Goal: Complete application form

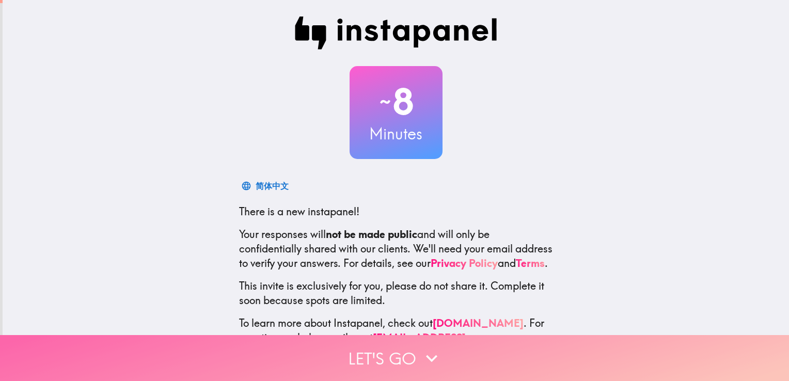
click at [355, 357] on button "Let's go" at bounding box center [394, 358] width 789 height 46
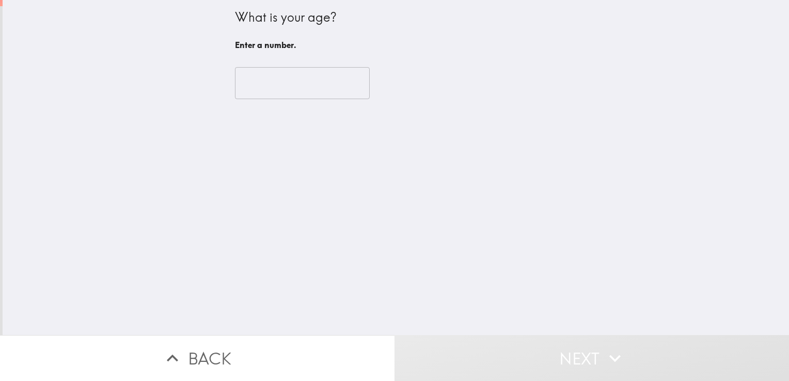
click at [285, 95] on input "number" at bounding box center [302, 83] width 135 height 32
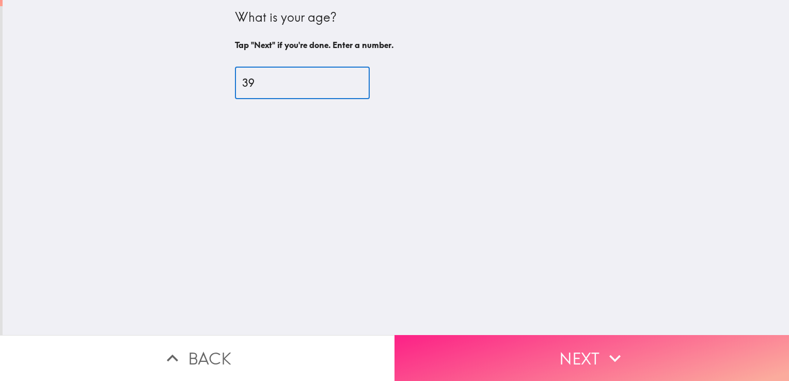
type input "39"
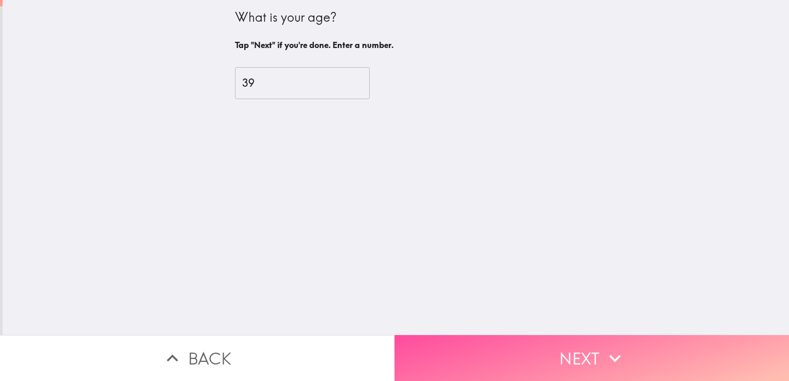
click at [459, 341] on button "Next" at bounding box center [592, 358] width 395 height 46
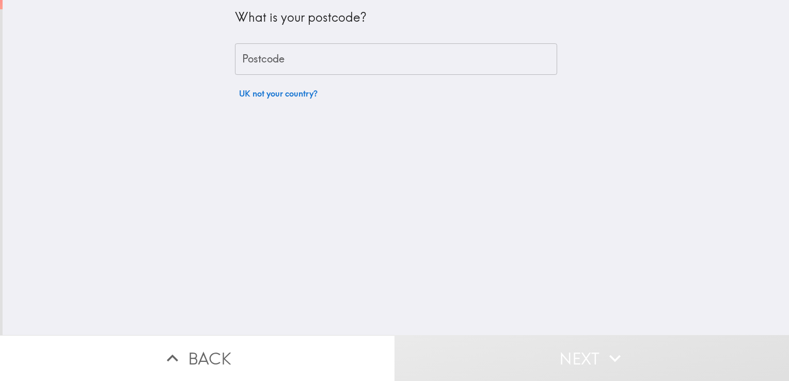
click at [322, 75] on div "What is your postcode? Postcode Postcode UK not your country?" at bounding box center [396, 52] width 322 height 104
click at [320, 69] on input "Postcode" at bounding box center [396, 59] width 322 height 32
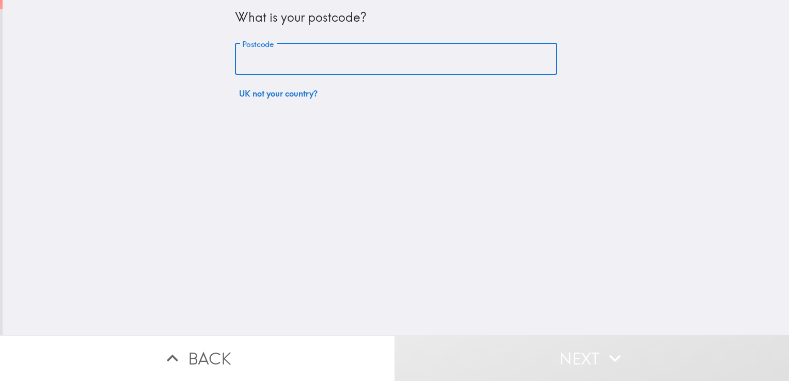
type input "NG7 7JJ"
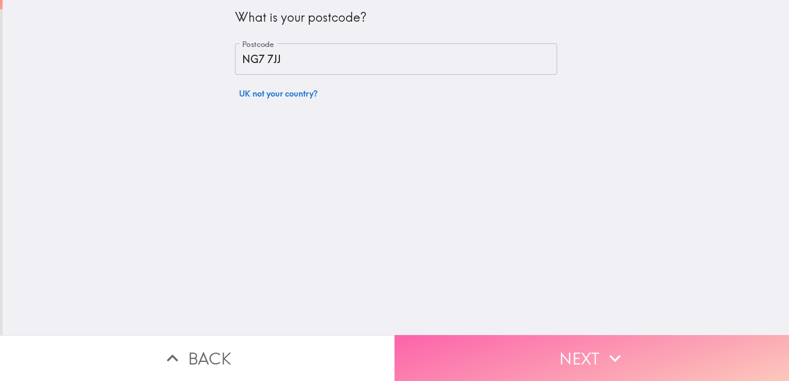
click at [437, 335] on button "Next" at bounding box center [592, 358] width 395 height 46
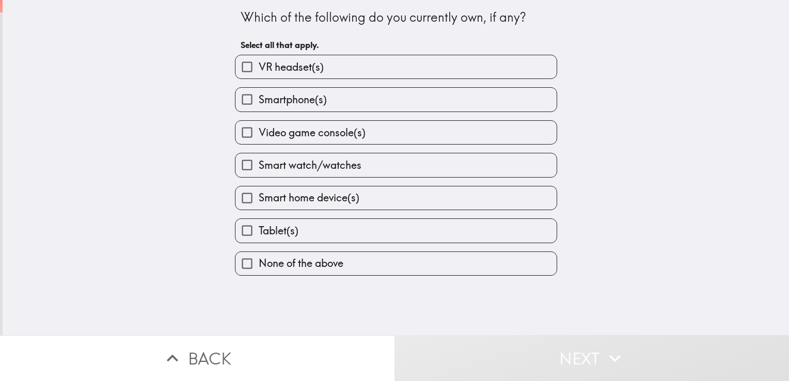
click at [279, 92] on span "Smartphone(s)" at bounding box center [293, 99] width 68 height 14
click at [259, 92] on input "Smartphone(s)" at bounding box center [247, 99] width 23 height 23
checkbox input "true"
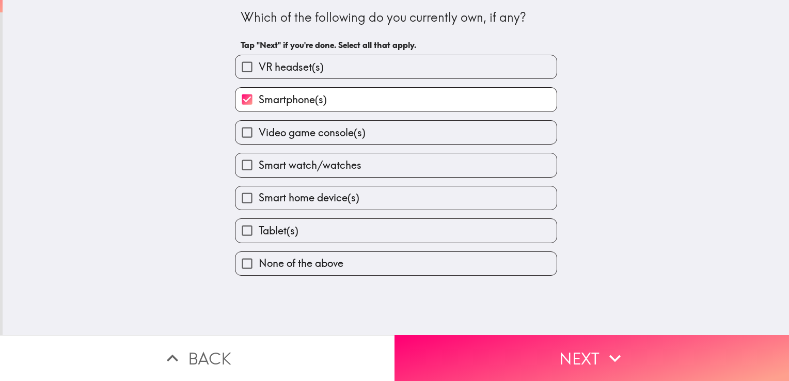
click at [281, 126] on span "Video game console(s)" at bounding box center [312, 133] width 107 height 14
click at [259, 126] on input "Video game console(s)" at bounding box center [247, 132] width 23 height 23
checkbox input "true"
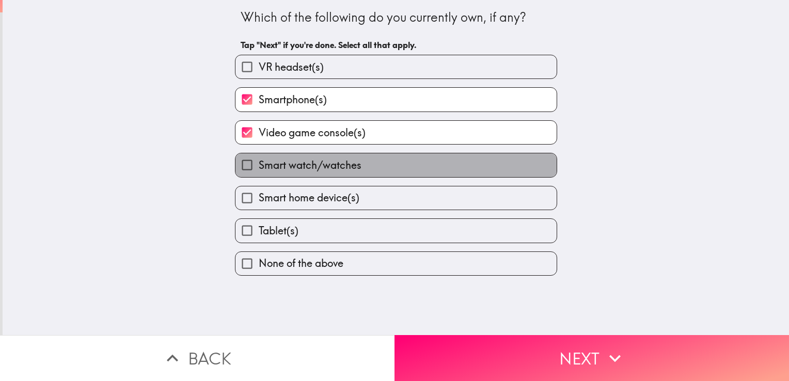
click at [281, 165] on span "Smart watch/watches" at bounding box center [310, 165] width 103 height 14
click at [259, 165] on input "Smart watch/watches" at bounding box center [247, 164] width 23 height 23
checkbox input "true"
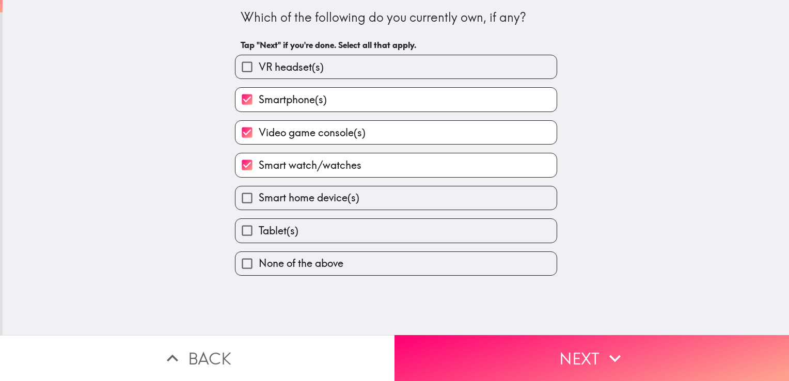
click at [259, 196] on span "Smart home device(s)" at bounding box center [309, 198] width 101 height 14
click at [257, 196] on input "Smart home device(s)" at bounding box center [247, 197] width 23 height 23
checkbox input "true"
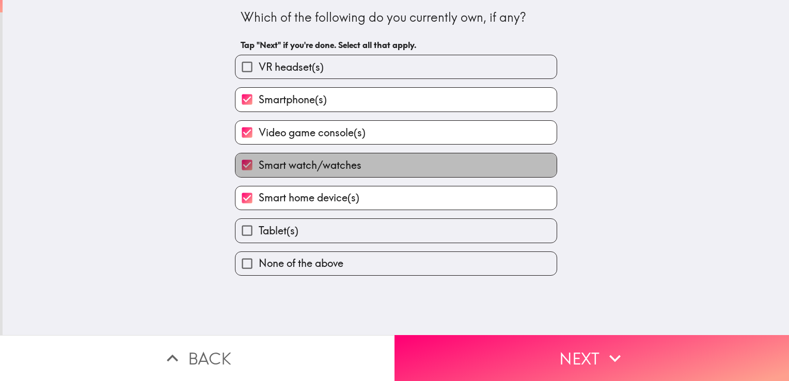
click at [259, 166] on span "Smart watch/watches" at bounding box center [310, 165] width 103 height 14
click at [259, 166] on input "Smart watch/watches" at bounding box center [247, 164] width 23 height 23
checkbox input "false"
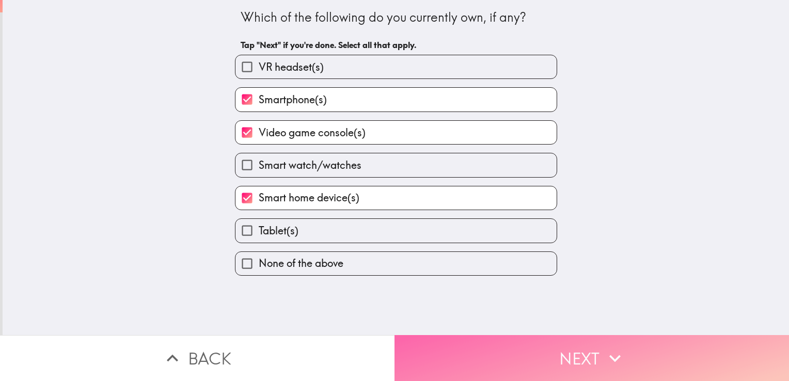
click at [416, 352] on button "Next" at bounding box center [592, 358] width 395 height 46
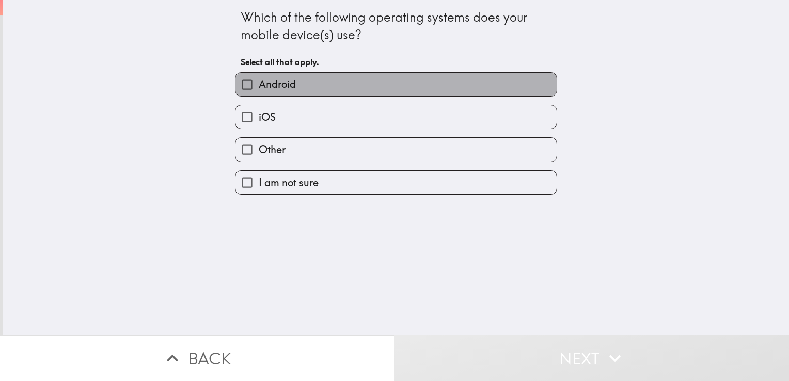
click at [277, 81] on span "Android" at bounding box center [277, 84] width 37 height 14
click at [259, 81] on input "Android" at bounding box center [247, 84] width 23 height 23
checkbox input "true"
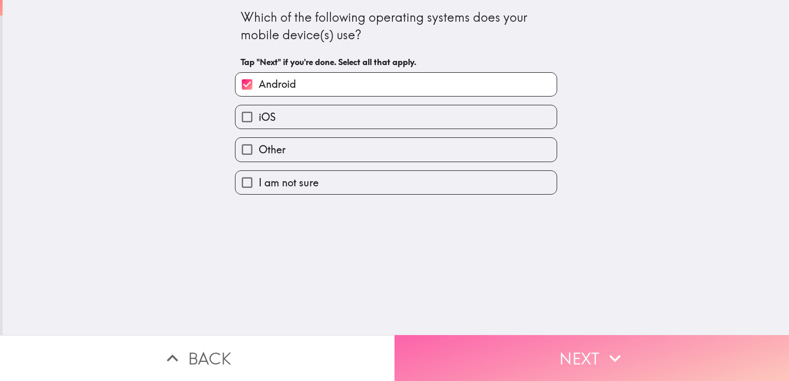
click at [421, 371] on button "Next" at bounding box center [592, 358] width 395 height 46
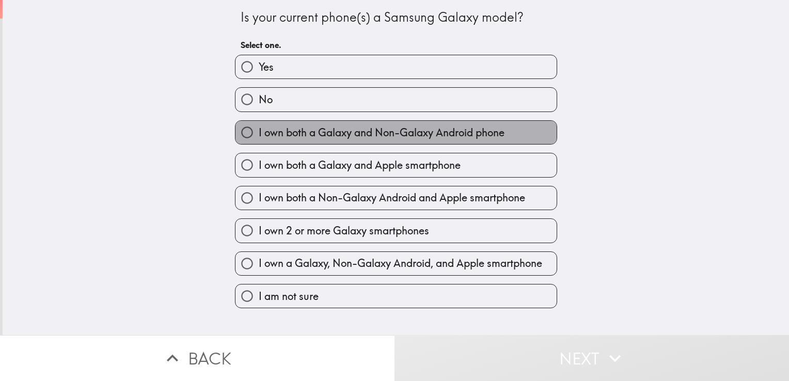
click at [290, 134] on span "I own both a Galaxy and Non-Galaxy Android phone" at bounding box center [382, 133] width 246 height 14
click at [259, 134] on input "I own both a Galaxy and Non-Galaxy Android phone" at bounding box center [247, 132] width 23 height 23
radio input "true"
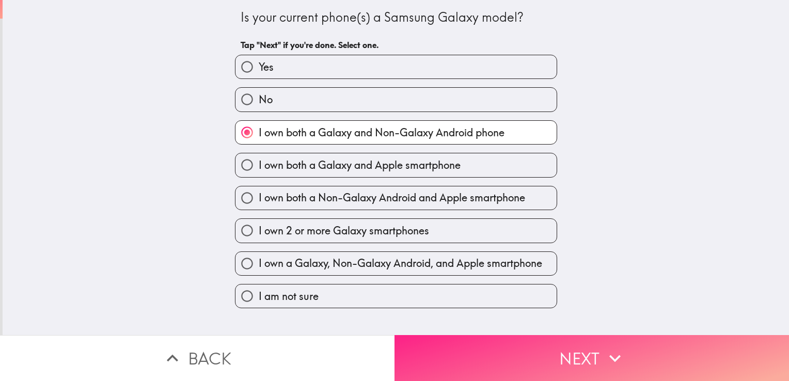
click at [448, 336] on button "Next" at bounding box center [592, 358] width 395 height 46
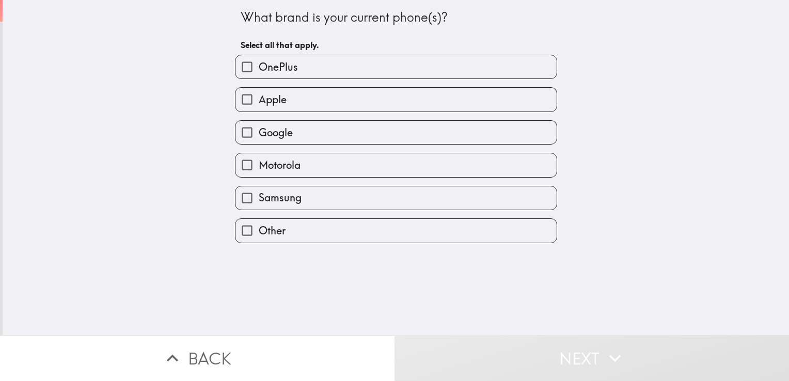
click at [259, 191] on span "Samsung" at bounding box center [280, 198] width 43 height 14
click at [253, 190] on input "Samsung" at bounding box center [247, 197] width 23 height 23
checkbox input "true"
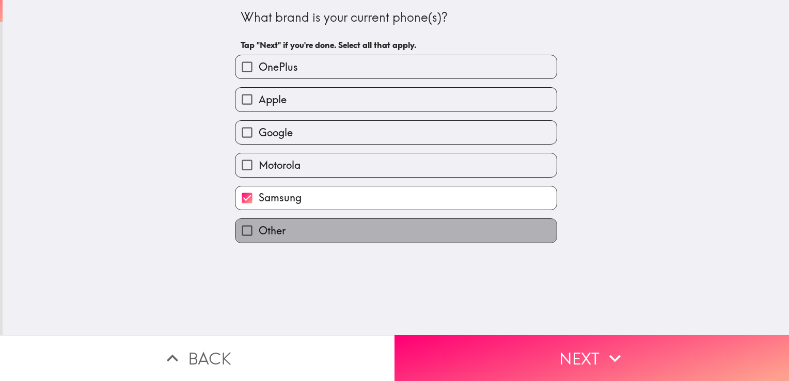
click at [308, 228] on label "Other" at bounding box center [396, 230] width 321 height 23
click at [259, 228] on input "Other" at bounding box center [247, 230] width 23 height 23
checkbox input "true"
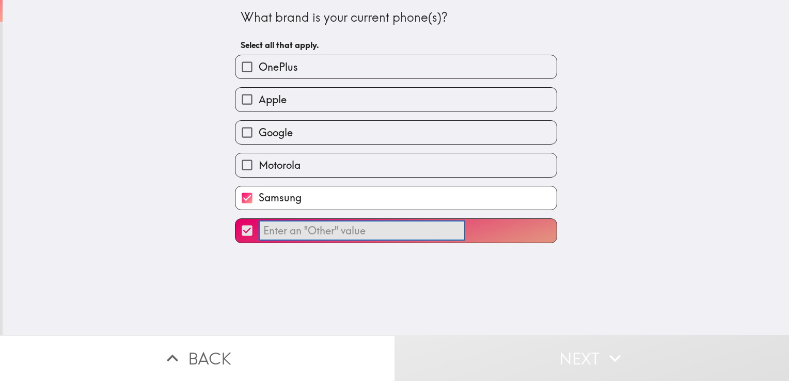
click at [321, 232] on input "​" at bounding box center [362, 231] width 207 height 20
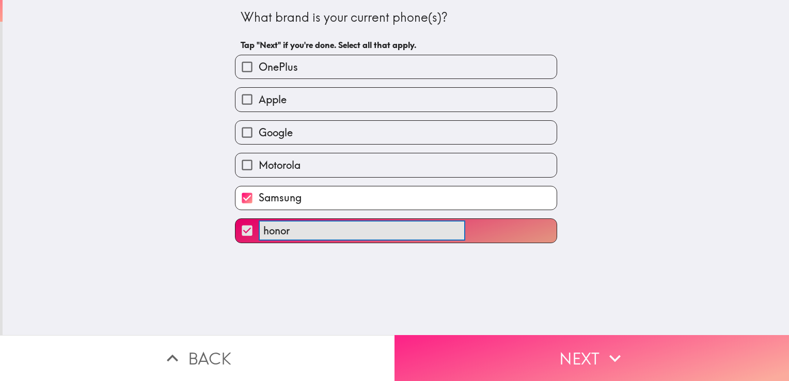
type input "honor"
click at [445, 351] on button "Next" at bounding box center [592, 358] width 395 height 46
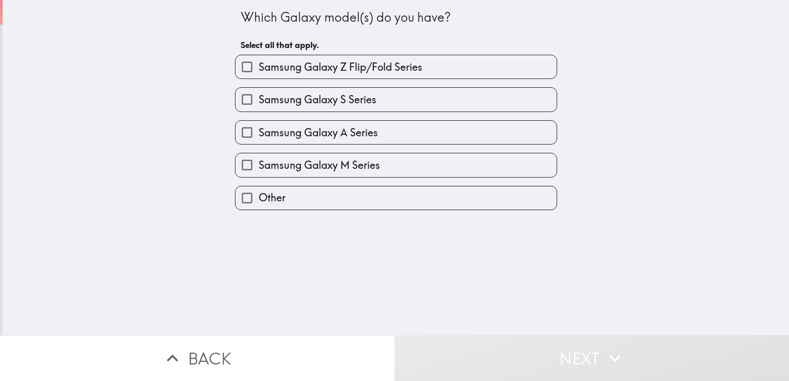
click at [314, 105] on span "Samsung Galaxy S Series" at bounding box center [318, 99] width 118 height 14
click at [259, 105] on input "Samsung Galaxy S Series" at bounding box center [247, 99] width 23 height 23
checkbox input "true"
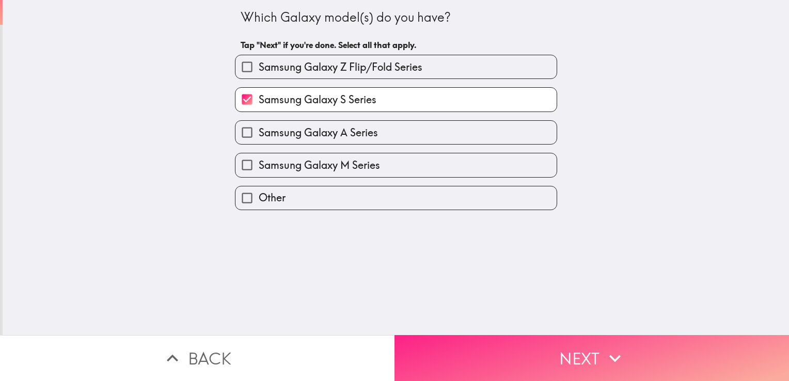
click at [467, 345] on button "Next" at bounding box center [592, 358] width 395 height 46
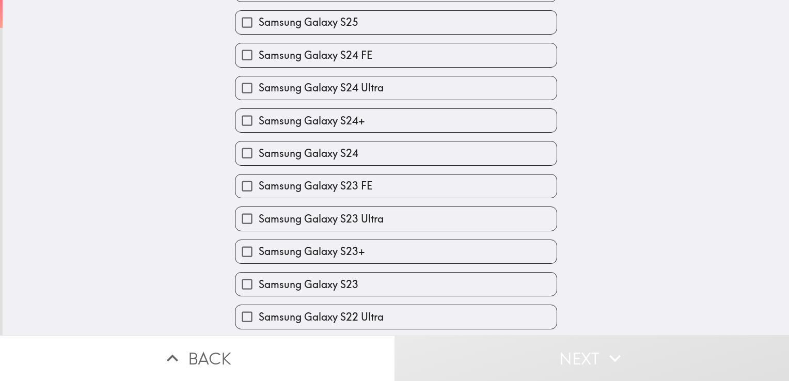
scroll to position [192, 0]
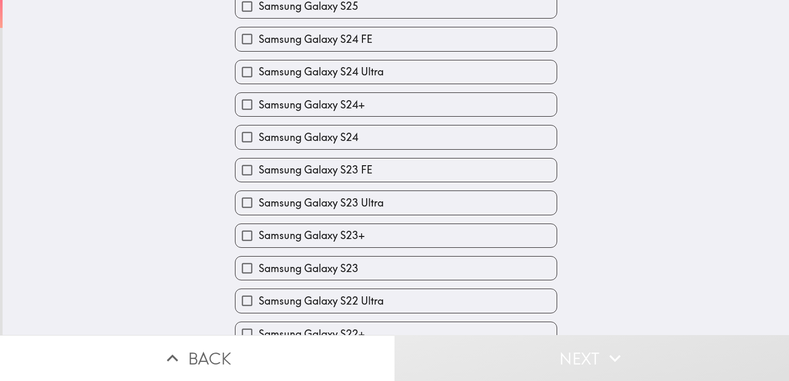
click at [444, 274] on label "Samsung Galaxy S23" at bounding box center [396, 268] width 321 height 23
click at [259, 274] on input "Samsung Galaxy S23" at bounding box center [247, 268] width 23 height 23
checkbox input "true"
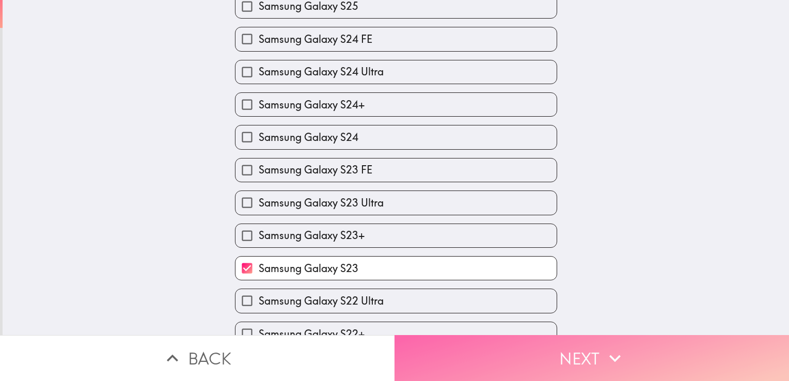
click at [504, 343] on button "Next" at bounding box center [592, 358] width 395 height 46
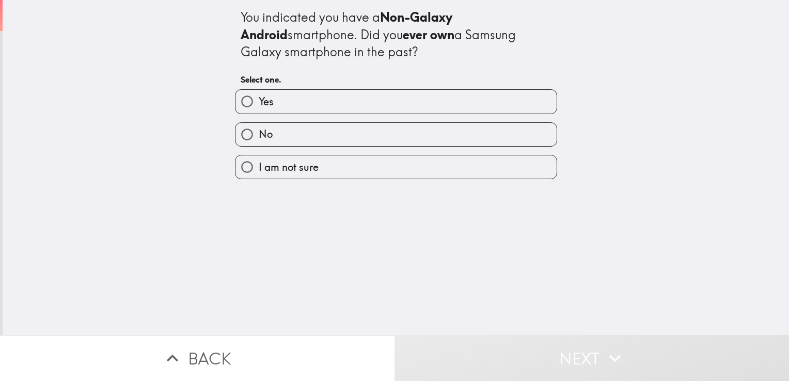
click at [242, 113] on input "Yes" at bounding box center [247, 101] width 23 height 23
radio input "true"
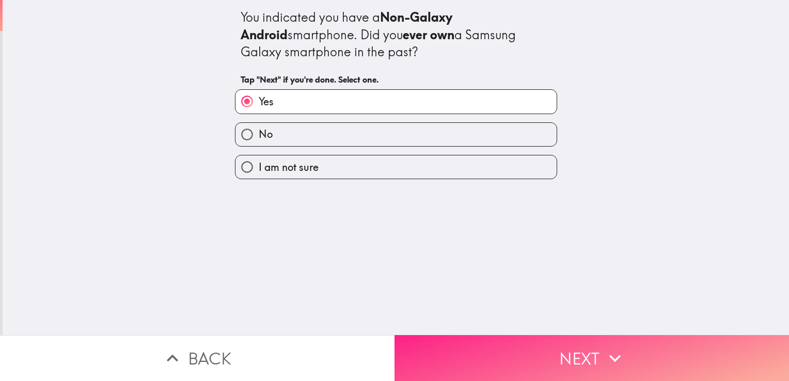
click at [443, 353] on button "Next" at bounding box center [592, 358] width 395 height 46
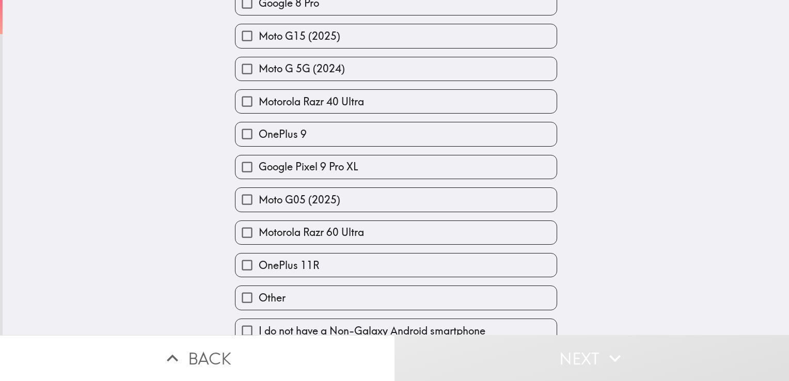
scroll to position [1103, 0]
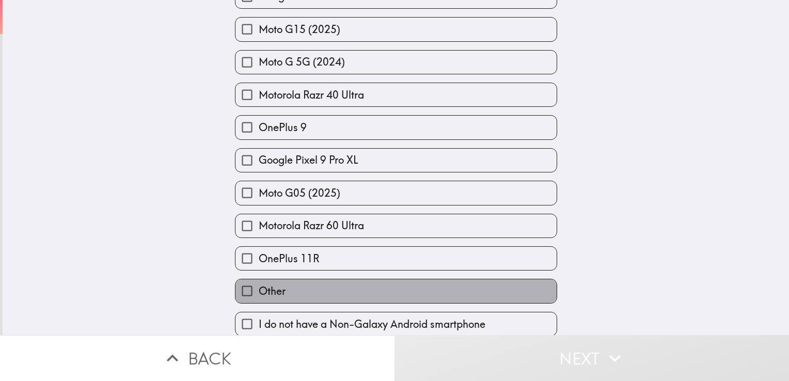
click at [306, 279] on label "Other" at bounding box center [396, 290] width 321 height 23
click at [259, 279] on input "Other" at bounding box center [247, 290] width 23 height 23
checkbox input "true"
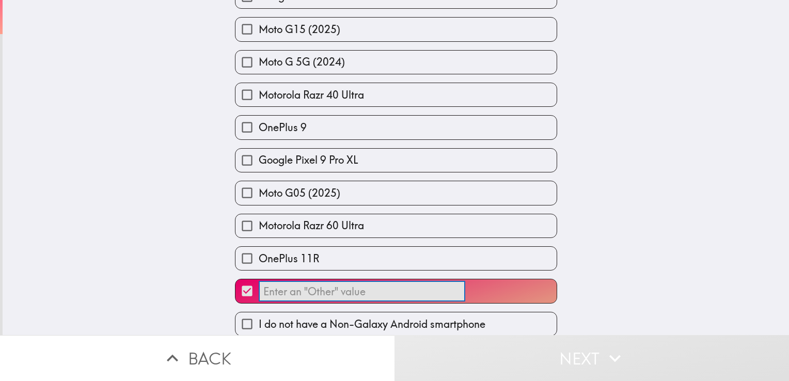
click at [304, 282] on input "​" at bounding box center [362, 292] width 207 height 20
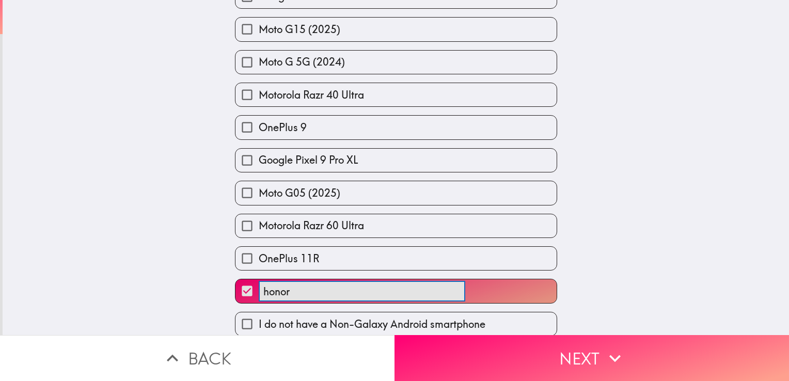
click at [236, 279] on button "honor ​" at bounding box center [396, 290] width 321 height 23
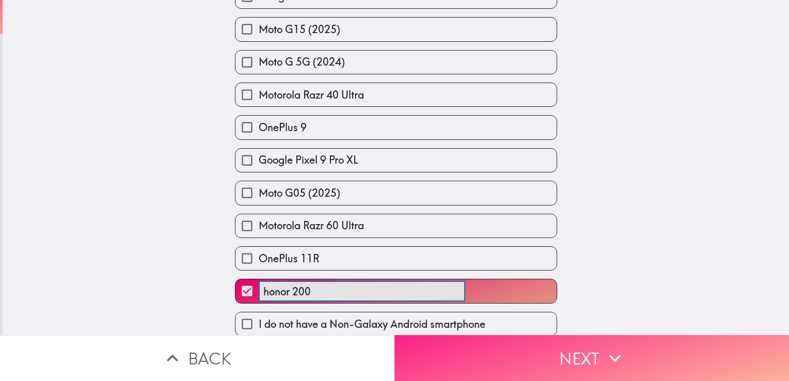
type input "honor 200"
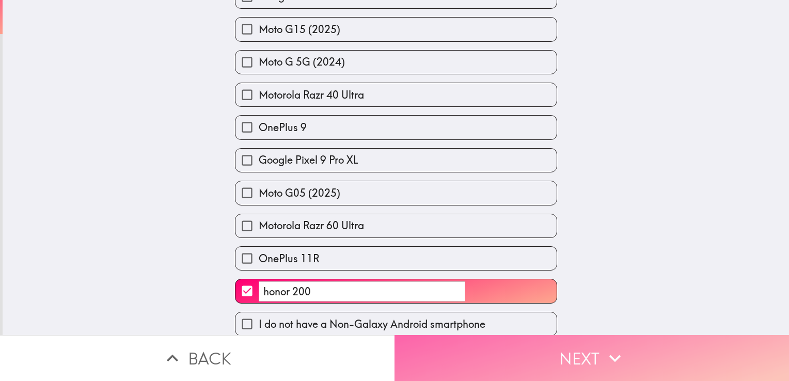
click at [485, 372] on button "Next" at bounding box center [592, 358] width 395 height 46
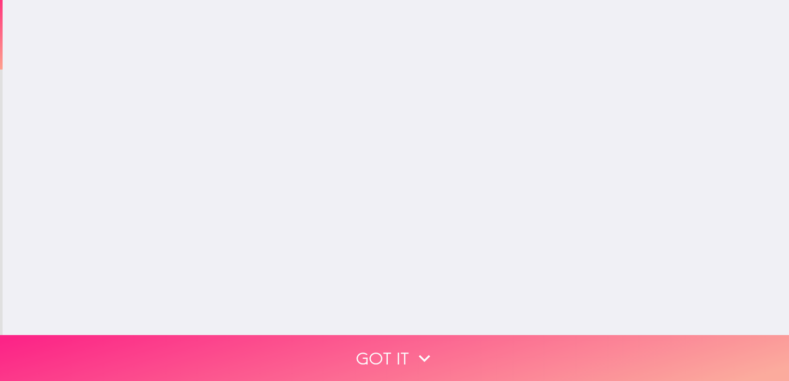
scroll to position [0, 0]
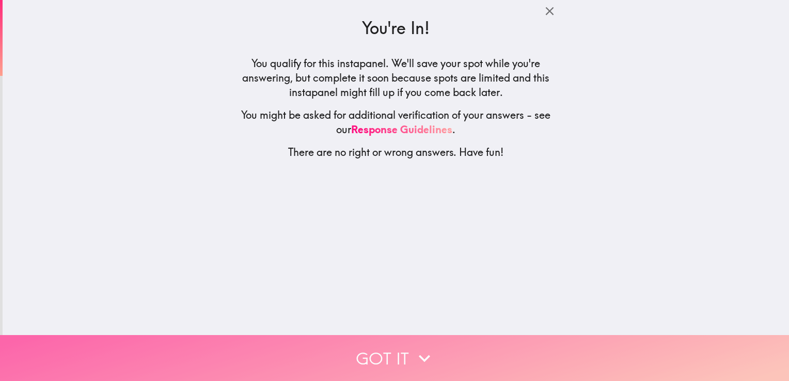
click at [364, 337] on button "Got it" at bounding box center [394, 358] width 789 height 46
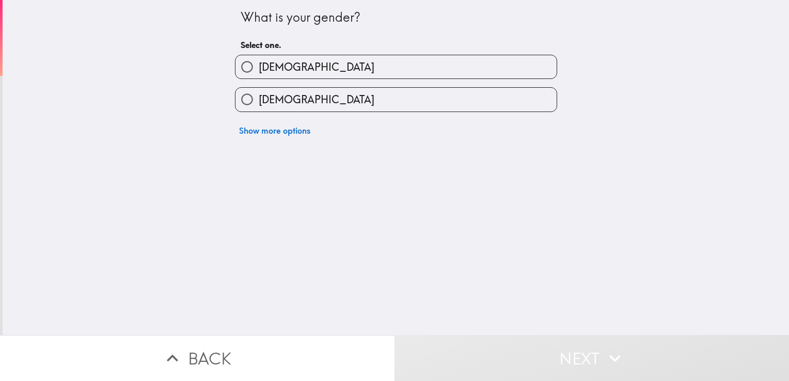
click at [284, 70] on label "[DEMOGRAPHIC_DATA]" at bounding box center [396, 66] width 321 height 23
click at [259, 70] on input "[DEMOGRAPHIC_DATA]" at bounding box center [247, 66] width 23 height 23
radio input "true"
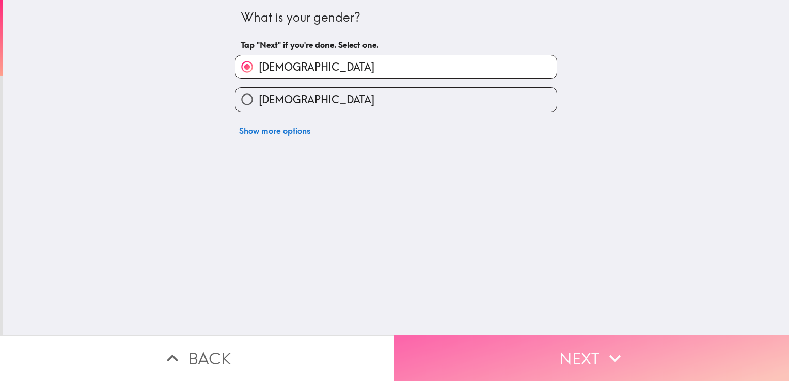
click at [439, 346] on button "Next" at bounding box center [592, 358] width 395 height 46
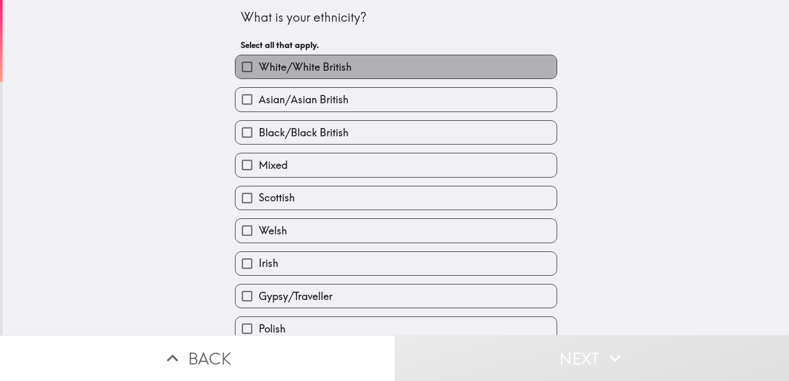
click at [295, 57] on label "White/White British" at bounding box center [396, 66] width 321 height 23
click at [259, 57] on input "White/White British" at bounding box center [247, 66] width 23 height 23
checkbox input "true"
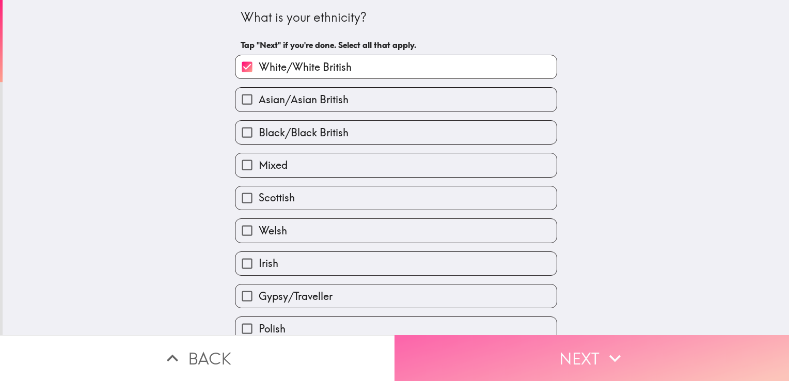
click at [465, 346] on button "Next" at bounding box center [592, 358] width 395 height 46
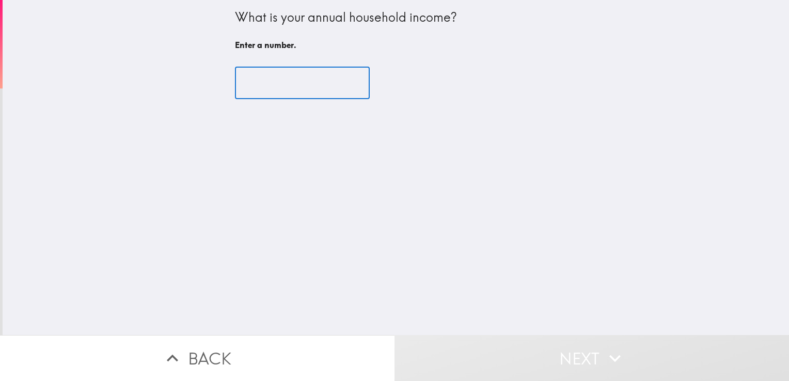
click at [318, 74] on input "number" at bounding box center [302, 83] width 135 height 32
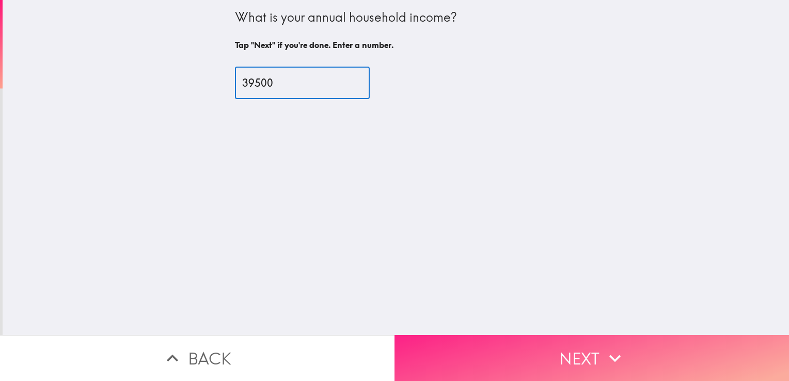
type input "39500"
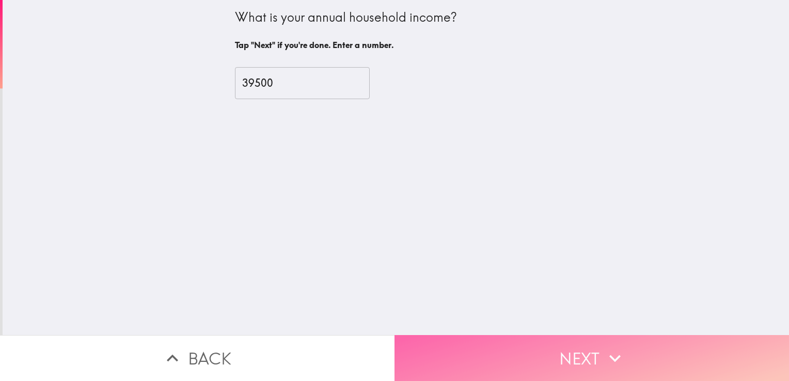
click at [434, 343] on button "Next" at bounding box center [592, 358] width 395 height 46
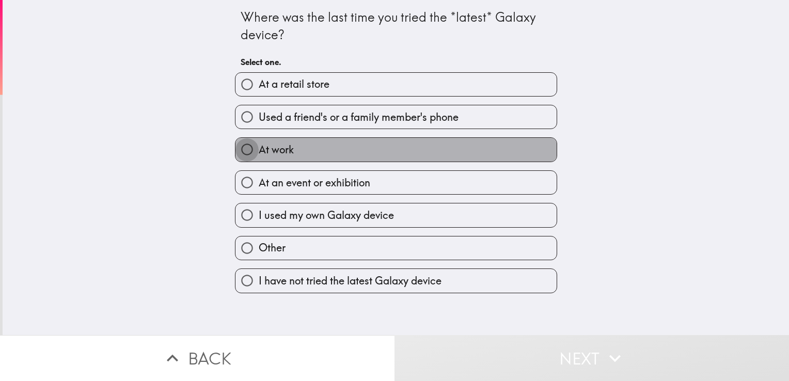
click at [236, 160] on input "At work" at bounding box center [247, 149] width 23 height 23
radio input "true"
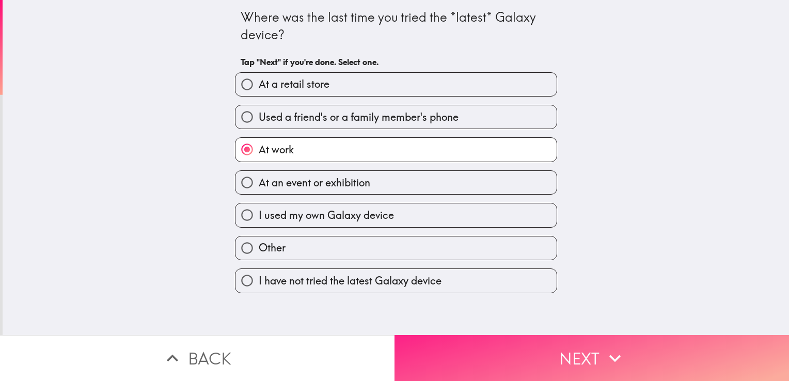
click at [409, 336] on button "Next" at bounding box center [592, 358] width 395 height 46
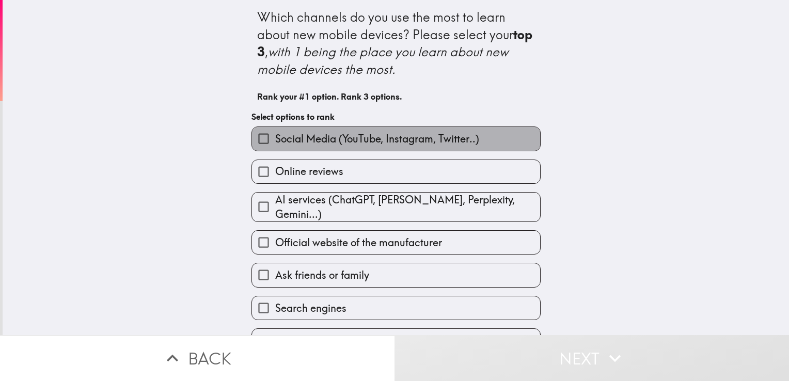
click at [284, 149] on label "Social Media (YouTube, Instagram, Twitter..)" at bounding box center [396, 138] width 288 height 23
click at [275, 149] on input "Social Media (YouTube, Instagram, Twitter..)" at bounding box center [263, 138] width 23 height 23
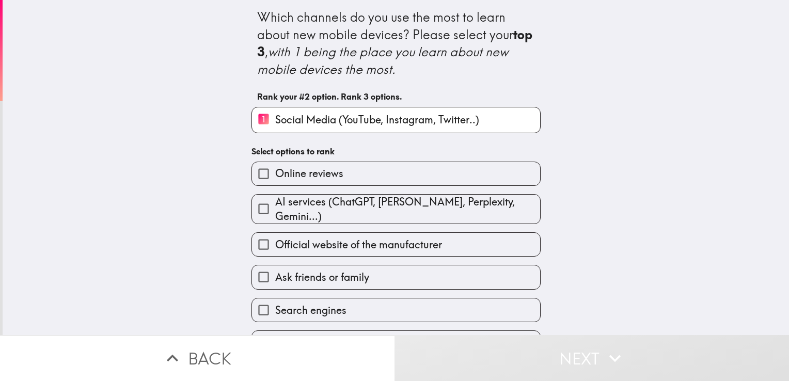
click at [313, 179] on span "Online reviews" at bounding box center [309, 173] width 68 height 14
click at [275, 179] on input "Online reviews" at bounding box center [263, 173] width 23 height 23
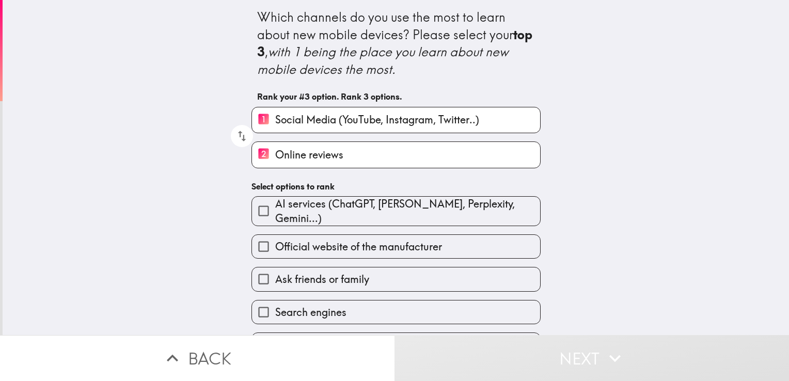
click at [776, 247] on div "Which channels do you use the most to learn about new mobile devices? Please se…" at bounding box center [396, 167] width 787 height 335
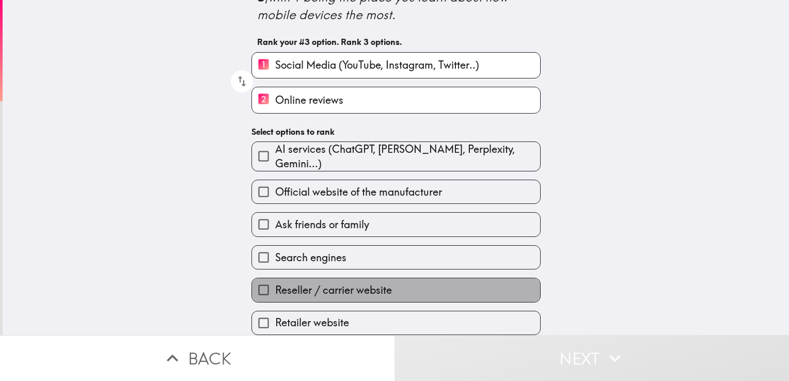
click at [435, 278] on label "Reseller / carrier website" at bounding box center [396, 289] width 288 height 23
click at [275, 278] on input "Reseller / carrier website" at bounding box center [263, 289] width 23 height 23
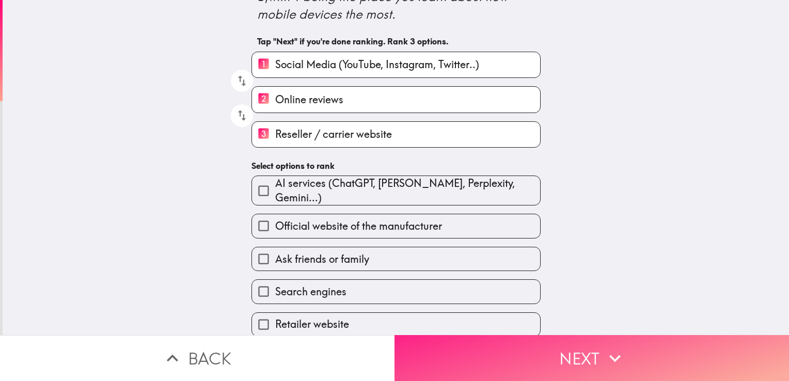
click at [575, 367] on button "Next" at bounding box center [592, 358] width 395 height 46
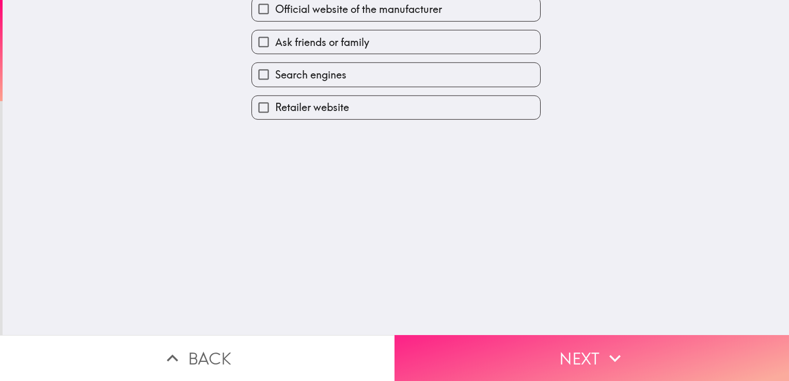
scroll to position [0, 0]
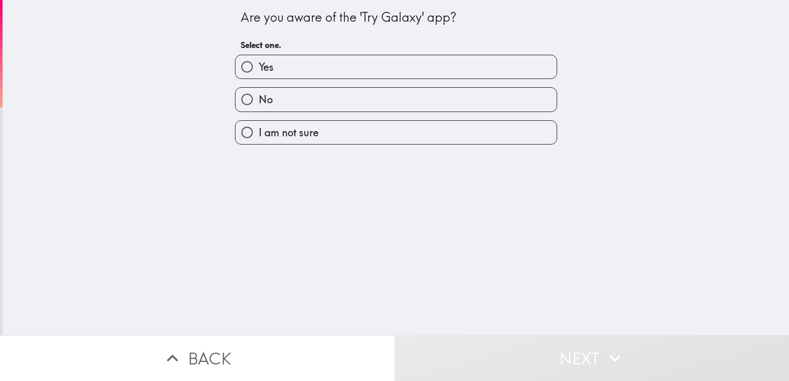
click at [256, 87] on div "No" at bounding box center [396, 99] width 322 height 24
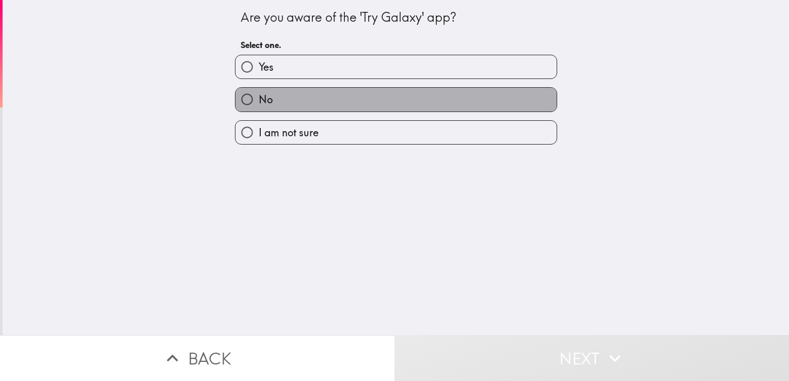
click at [256, 88] on label "No" at bounding box center [396, 99] width 321 height 23
click at [256, 88] on input "No" at bounding box center [247, 99] width 23 height 23
radio input "true"
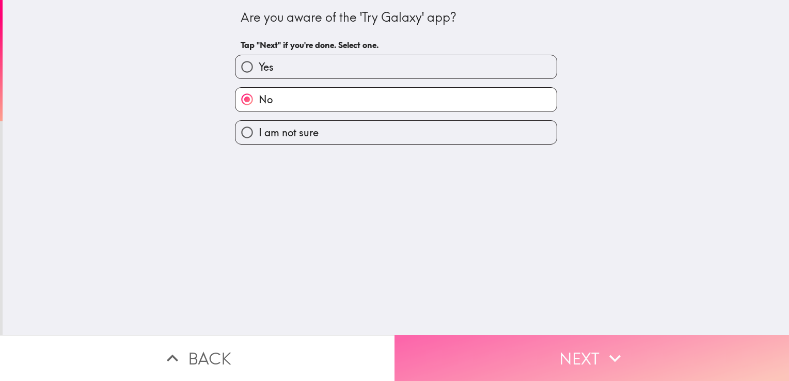
click at [432, 335] on button "Next" at bounding box center [592, 358] width 395 height 46
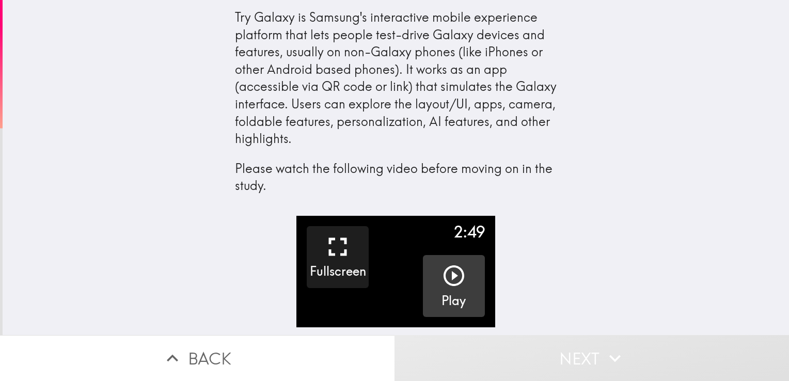
click at [446, 276] on icon "button" at bounding box center [454, 276] width 21 height 21
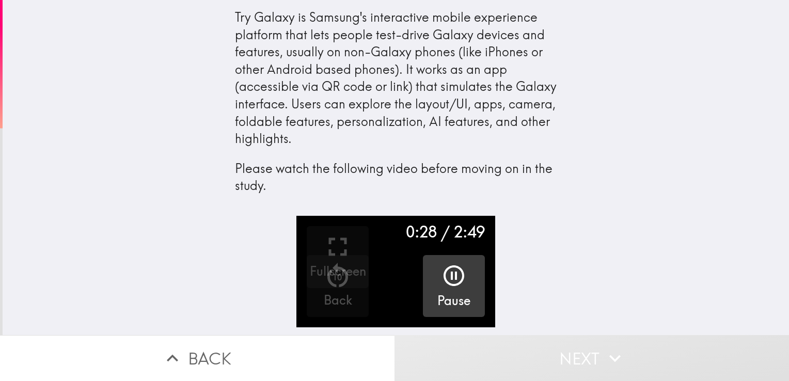
click at [448, 188] on p "Please watch the following video before moving on in the study." at bounding box center [396, 177] width 322 height 35
click at [433, 240] on div "0:52 / 2:49" at bounding box center [445, 232] width 79 height 22
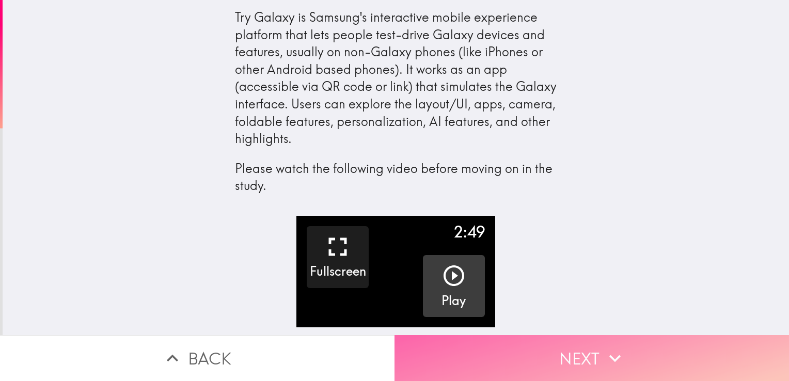
click at [501, 343] on button "Next" at bounding box center [592, 358] width 395 height 46
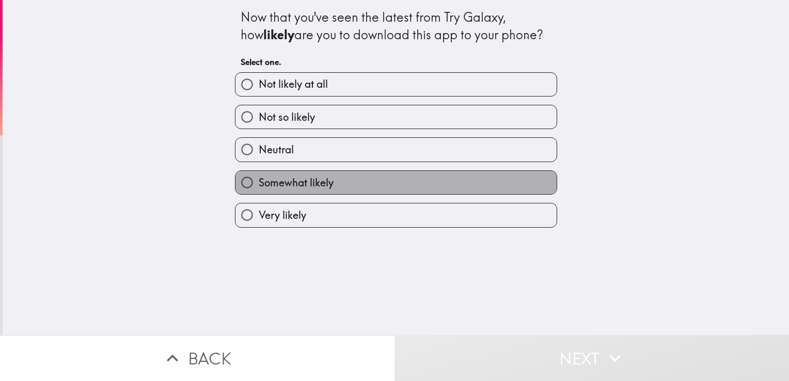
click at [265, 183] on span "Somewhat likely" at bounding box center [296, 183] width 75 height 14
click at [259, 183] on input "Somewhat likely" at bounding box center [247, 182] width 23 height 23
radio input "true"
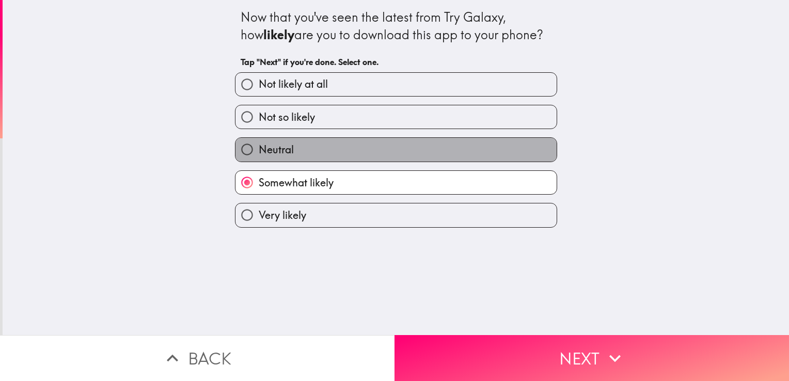
click at [341, 151] on label "Neutral" at bounding box center [396, 149] width 321 height 23
click at [259, 151] on input "Neutral" at bounding box center [247, 149] width 23 height 23
radio input "true"
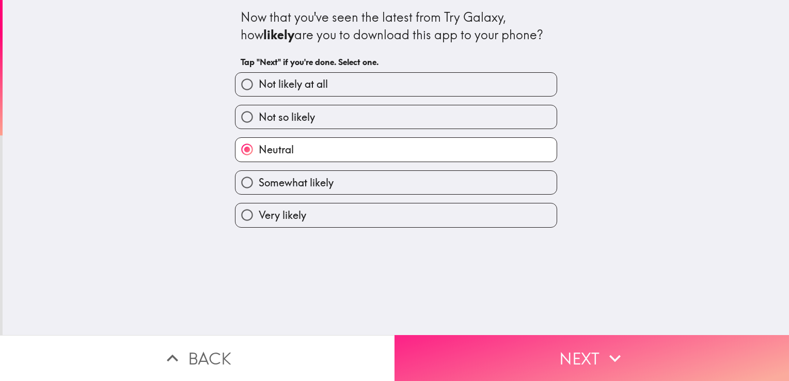
click at [473, 337] on button "Next" at bounding box center [592, 358] width 395 height 46
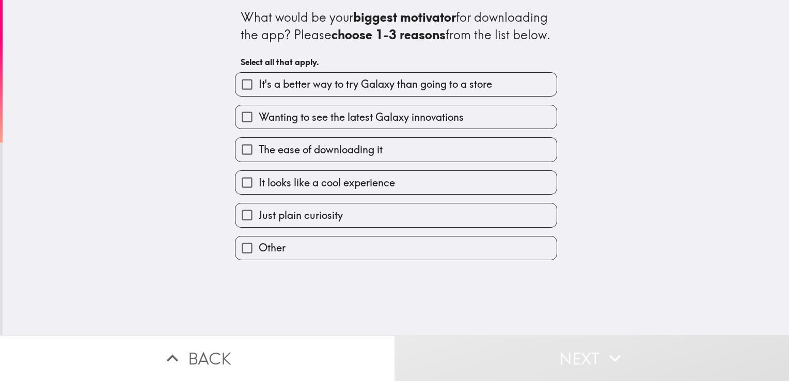
click at [259, 125] on span "Wanting to see the latest Galaxy innovations" at bounding box center [361, 117] width 205 height 14
click at [254, 129] on input "Wanting to see the latest Galaxy innovations" at bounding box center [247, 116] width 23 height 23
checkbox input "true"
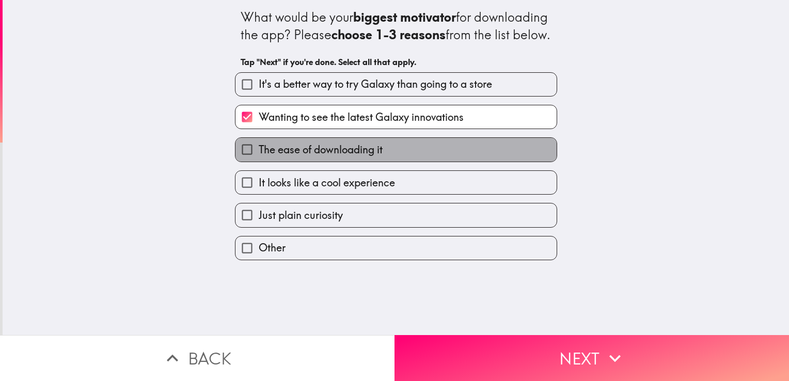
click at [259, 157] on span "The ease of downloading it" at bounding box center [321, 150] width 124 height 14
click at [254, 161] on input "The ease of downloading it" at bounding box center [247, 149] width 23 height 23
checkbox input "true"
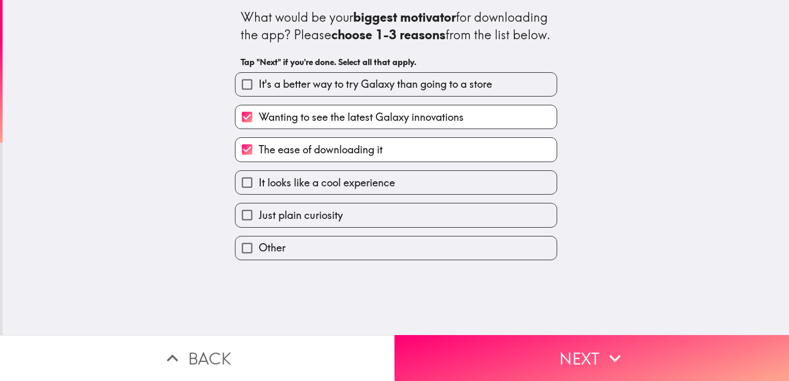
click at [259, 190] on span "It looks like a cool experience" at bounding box center [327, 183] width 136 height 14
click at [252, 194] on input "It looks like a cool experience" at bounding box center [247, 182] width 23 height 23
checkbox input "true"
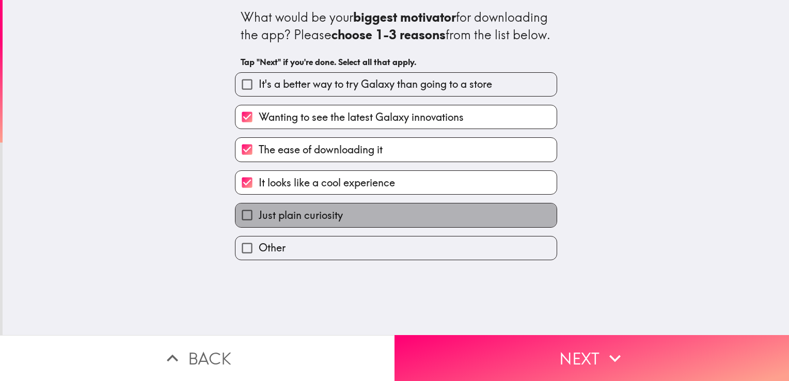
click at [259, 223] on span "Just plain curiosity" at bounding box center [301, 215] width 84 height 14
click at [252, 227] on input "Just plain curiosity" at bounding box center [247, 215] width 23 height 23
checkbox input "true"
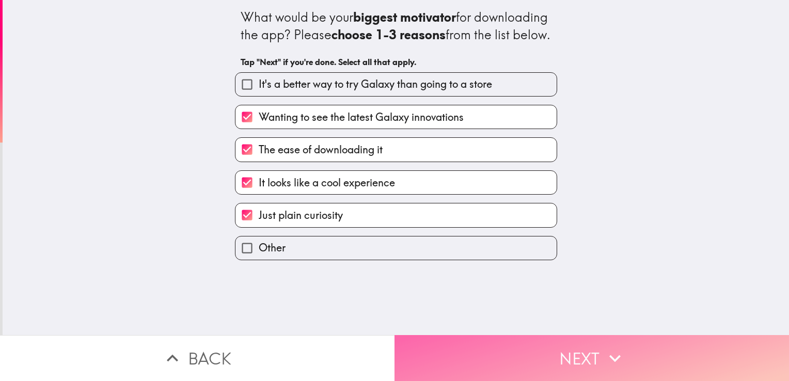
click at [457, 342] on button "Next" at bounding box center [592, 358] width 395 height 46
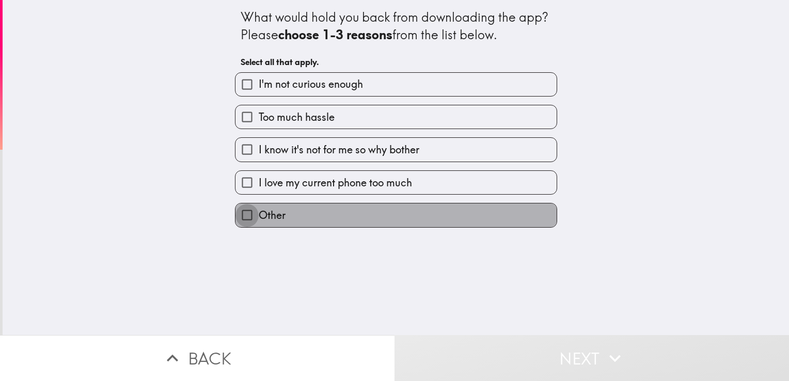
click at [246, 210] on input "Other" at bounding box center [247, 215] width 23 height 23
checkbox input "true"
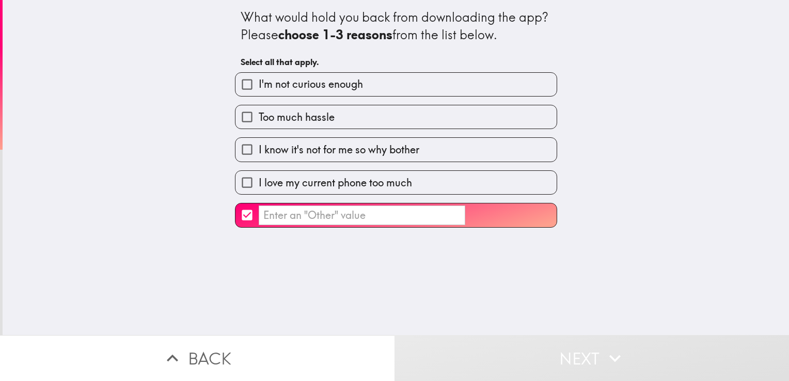
click at [278, 220] on input "​" at bounding box center [362, 216] width 207 height 20
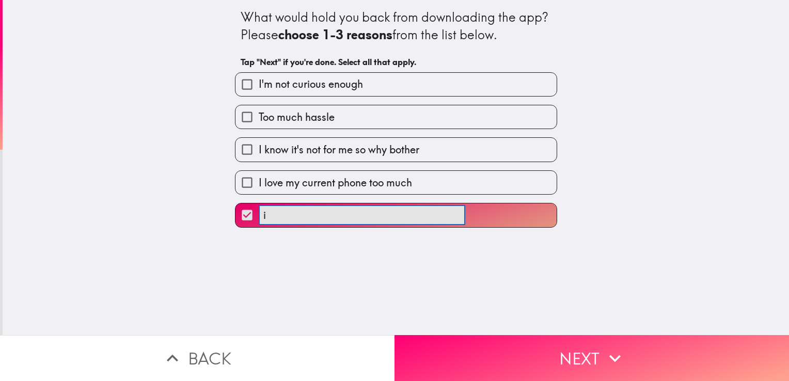
click at [236, 204] on button "i ​" at bounding box center [396, 215] width 321 height 23
click at [236, 204] on button "i would ​" at bounding box center [396, 215] width 321 height 23
click at [236, 204] on button "i would prefer ​" at bounding box center [396, 215] width 321 height 23
click at [236, 204] on button "i would prefer ig ​" at bounding box center [396, 215] width 321 height 23
click at [236, 204] on button "i would prefer if ​" at bounding box center [396, 215] width 321 height 23
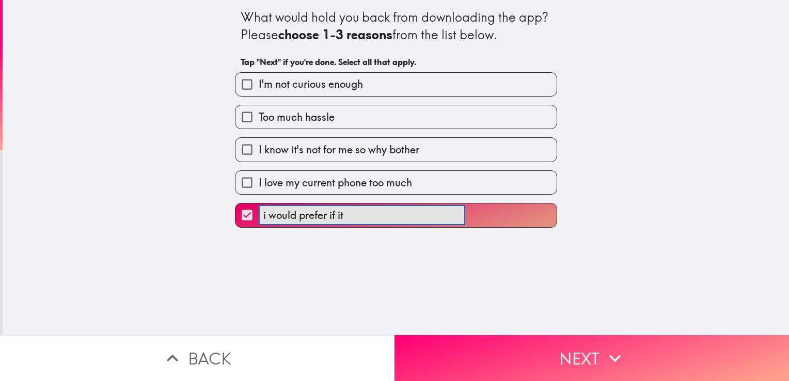
click at [236, 204] on button "i would prefer if it ​" at bounding box center [396, 215] width 321 height 23
click at [236, 204] on button "i would prefer if it had ​" at bounding box center [396, 215] width 321 height 23
type input "i would prefer if it had catorgotires"
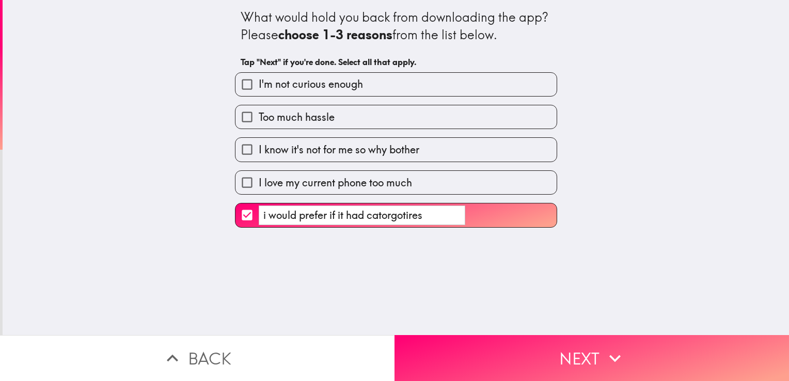
click at [431, 204] on label "i would prefer if it had catorgotires ​" at bounding box center [396, 215] width 321 height 23
click at [259, 204] on input "i would prefer if it had catorgotires ​" at bounding box center [247, 215] width 23 height 23
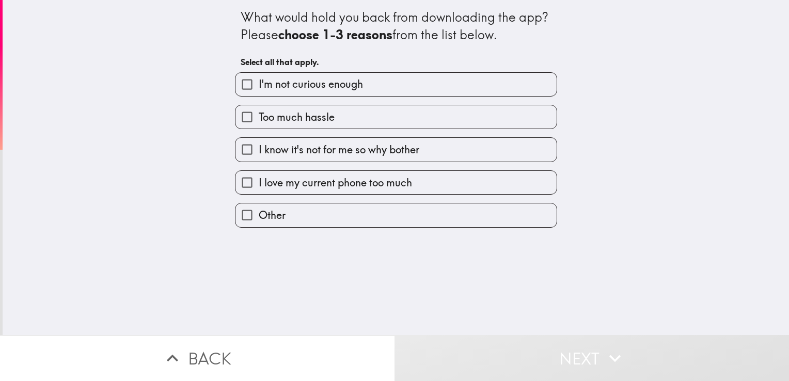
click at [273, 219] on span "Other" at bounding box center [272, 215] width 27 height 14
click at [259, 219] on input "Other" at bounding box center [247, 215] width 23 height 23
checkbox input "true"
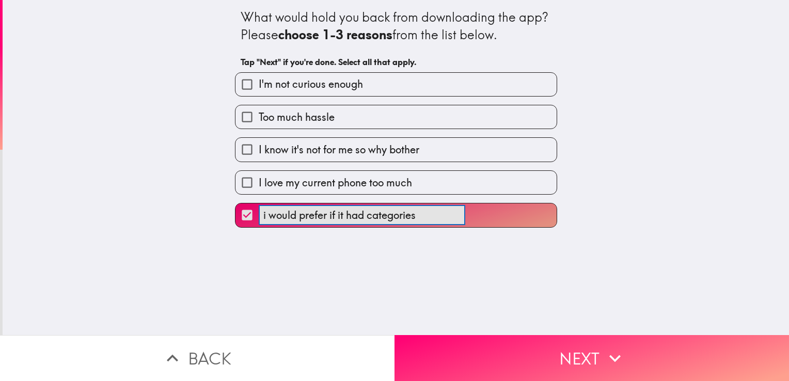
click at [236, 204] on button "i would prefer if it had categories ​" at bounding box center [396, 215] width 321 height 23
click at [236, 204] on button "i would prefer if it had categories i ​" at bounding box center [396, 215] width 321 height 23
click at [236, 204] on button "i would prefer if it had categories I ​" at bounding box center [396, 215] width 321 height 23
click at [236, 204] on button "i would prefer if it had categories I can ​" at bounding box center [396, 215] width 321 height 23
click at [236, 204] on button "i would prefer if it had categories I can select ​" at bounding box center [396, 215] width 321 height 23
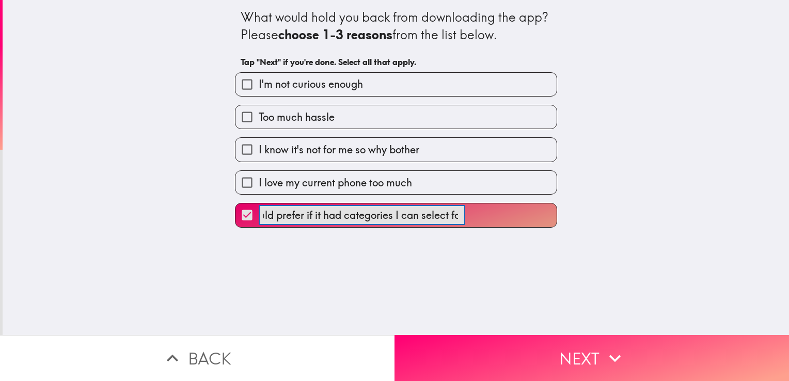
scroll to position [0, 29]
click at [236, 204] on button "i would prefer if it had categories I can select for ​" at bounding box center [396, 215] width 321 height 23
click at [236, 204] on button "i would prefer if it had categories I can select for more ​" at bounding box center [396, 215] width 321 height 23
click at [236, 204] on button "i would prefer if it had categories I can select for more in ​" at bounding box center [396, 215] width 321 height 23
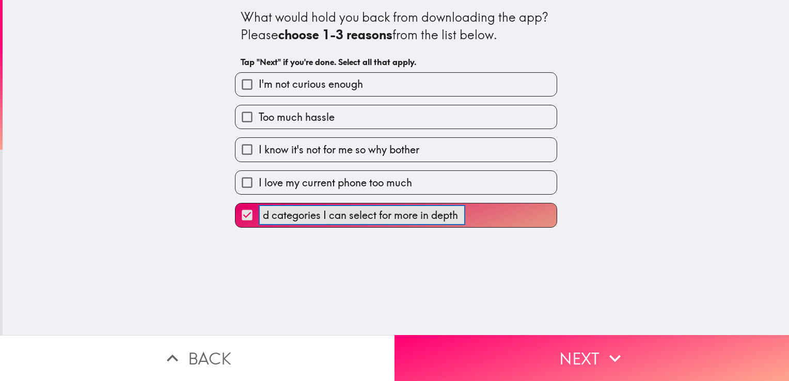
click at [236, 204] on button "i would prefer if it had categories I can select for more in depth ​" at bounding box center [396, 215] width 321 height 23
click at [236, 204] on button "i would prefer if it had categories I can select for more in depth advice ​" at bounding box center [396, 215] width 321 height 23
click at [236, 204] on button "i would prefer if it had categories I can select for more in depth advice and ​" at bounding box center [396, 215] width 321 height 23
click at [236, 204] on button "i would prefer if it had categories I can select for more in depth advice and a…" at bounding box center [396, 215] width 321 height 23
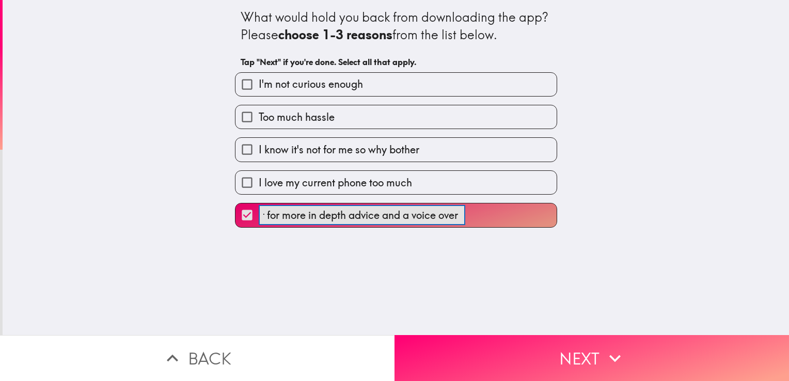
click at [236, 204] on button "i would prefer if it had categories I can select for more in depth advice and a…" at bounding box center [396, 215] width 321 height 23
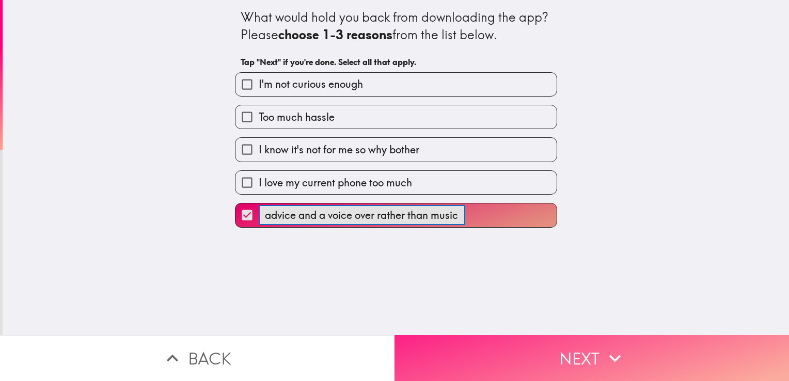
type input "i would prefer if it had categories I can select for more in depth advice and a…"
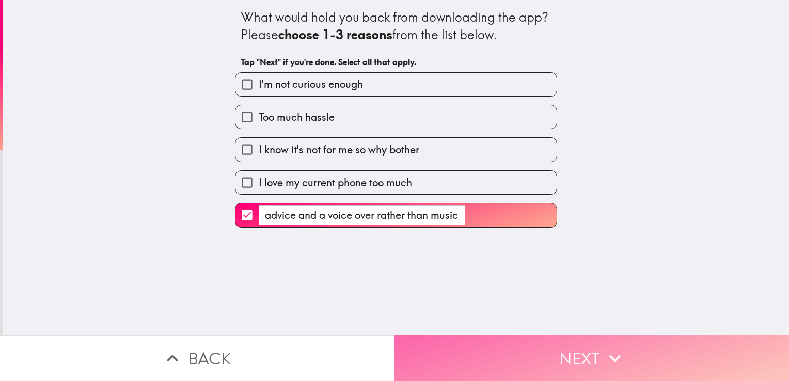
scroll to position [0, 0]
click at [560, 339] on button "Next" at bounding box center [592, 358] width 395 height 46
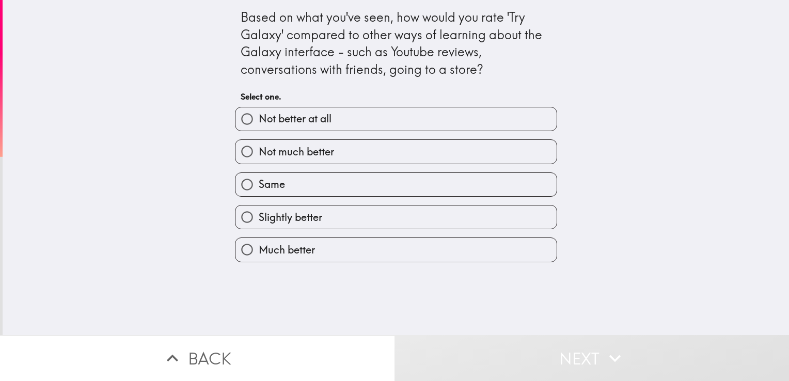
click at [227, 224] on div "Slightly better" at bounding box center [392, 213] width 331 height 33
click at [236, 220] on input "Slightly better" at bounding box center [247, 217] width 23 height 23
radio input "true"
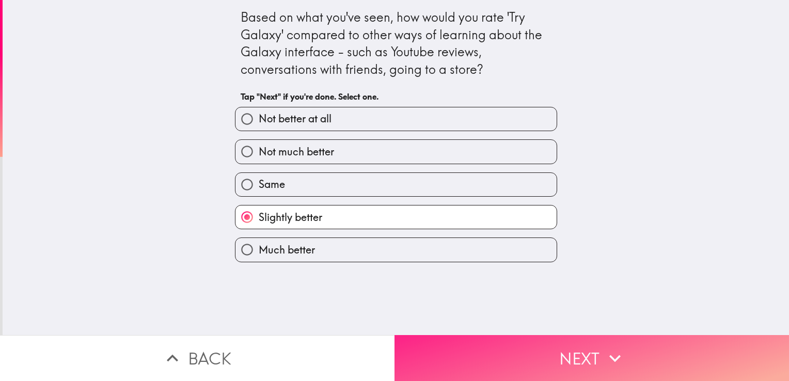
click at [415, 344] on button "Next" at bounding box center [592, 358] width 395 height 46
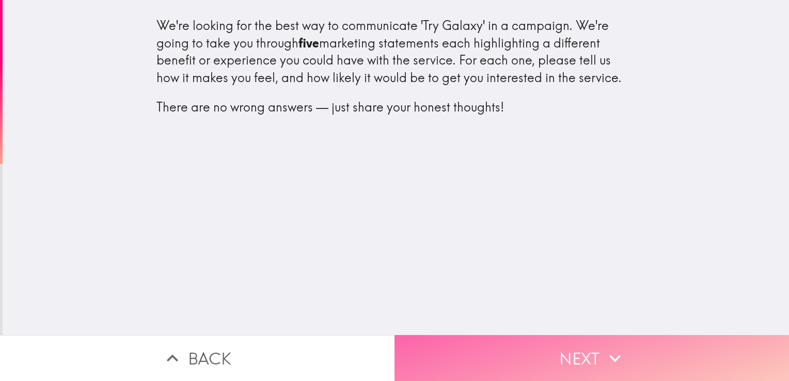
click at [686, 339] on button "Next" at bounding box center [592, 358] width 395 height 46
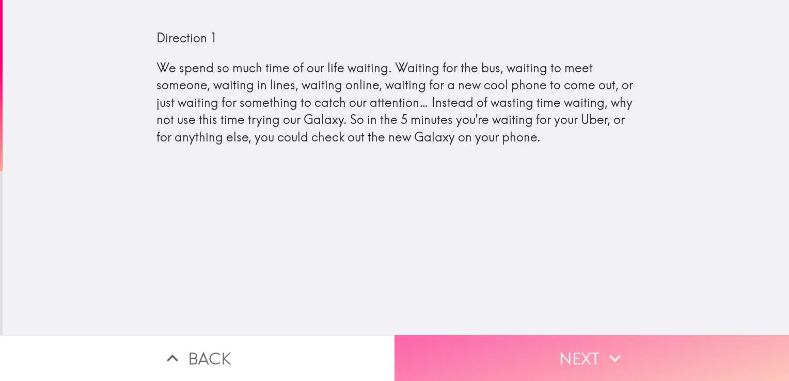
click at [435, 344] on button "Next" at bounding box center [592, 358] width 395 height 46
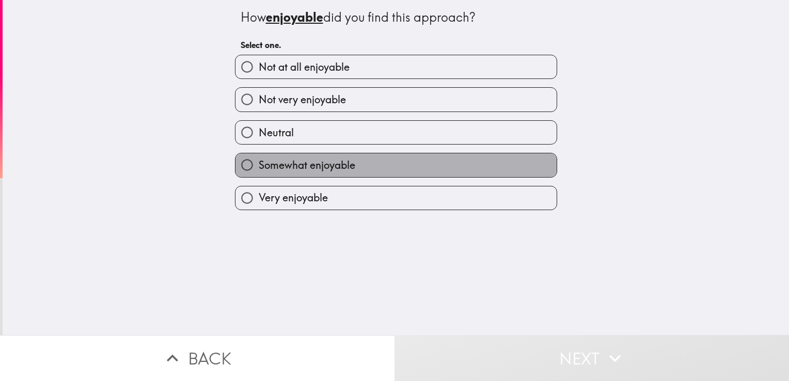
click at [291, 174] on label "Somewhat enjoyable" at bounding box center [396, 164] width 321 height 23
click at [259, 174] on input "Somewhat enjoyable" at bounding box center [247, 164] width 23 height 23
radio input "true"
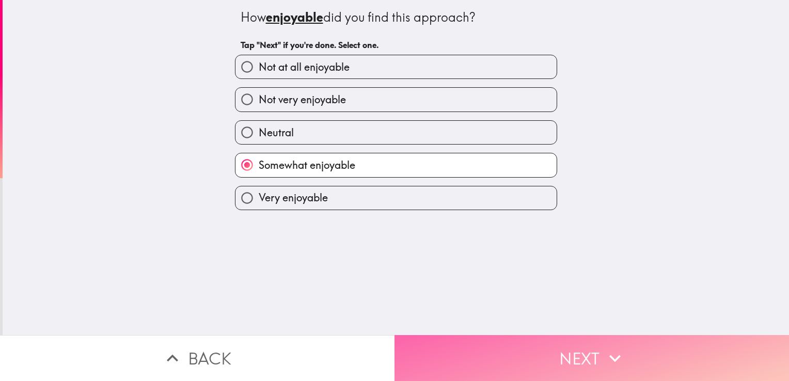
click at [405, 335] on button "Next" at bounding box center [592, 358] width 395 height 46
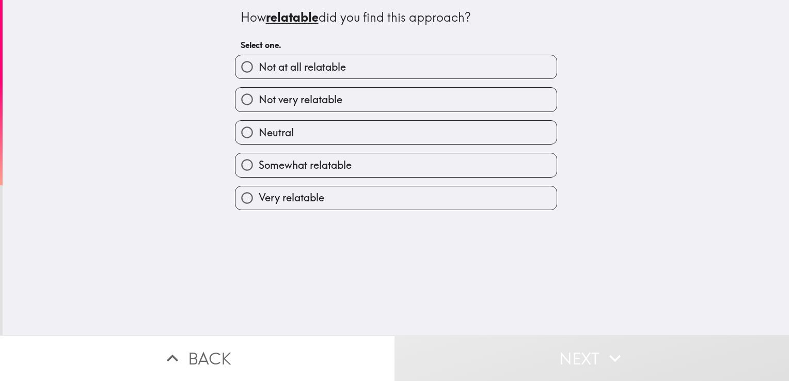
click at [305, 162] on span "Somewhat relatable" at bounding box center [305, 165] width 93 height 14
click at [259, 162] on input "Somewhat relatable" at bounding box center [247, 164] width 23 height 23
radio input "true"
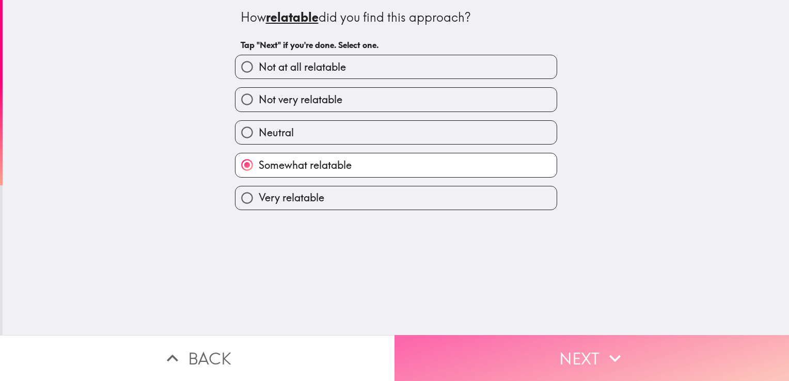
click at [408, 340] on button "Next" at bounding box center [592, 358] width 395 height 46
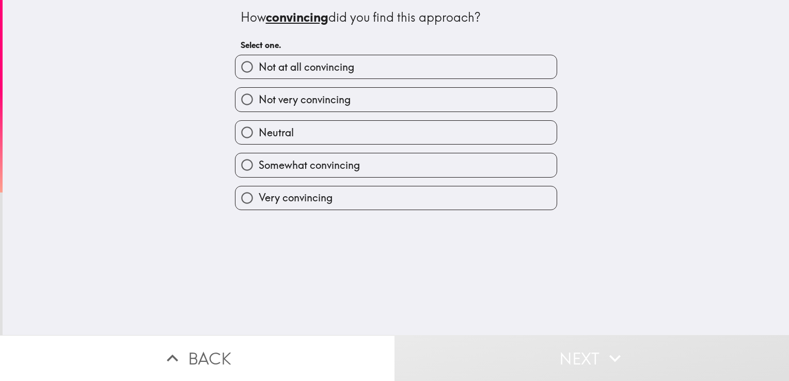
click at [312, 162] on span "Somewhat convincing" at bounding box center [309, 165] width 101 height 14
click at [259, 162] on input "Somewhat convincing" at bounding box center [247, 164] width 23 height 23
radio input "true"
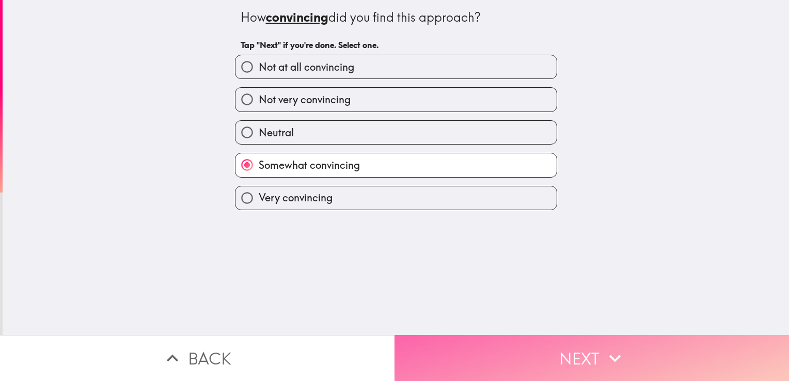
click at [428, 341] on button "Next" at bounding box center [592, 358] width 395 height 46
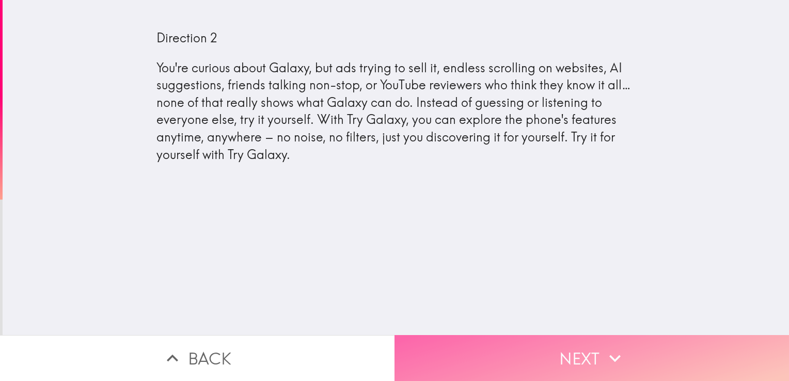
click at [427, 336] on button "Next" at bounding box center [592, 358] width 395 height 46
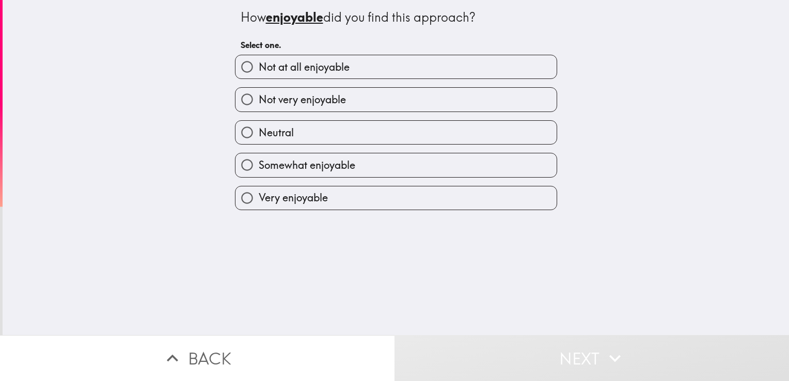
click at [356, 196] on label "Very enjoyable" at bounding box center [396, 197] width 321 height 23
click at [259, 196] on input "Very enjoyable" at bounding box center [247, 197] width 23 height 23
radio input "true"
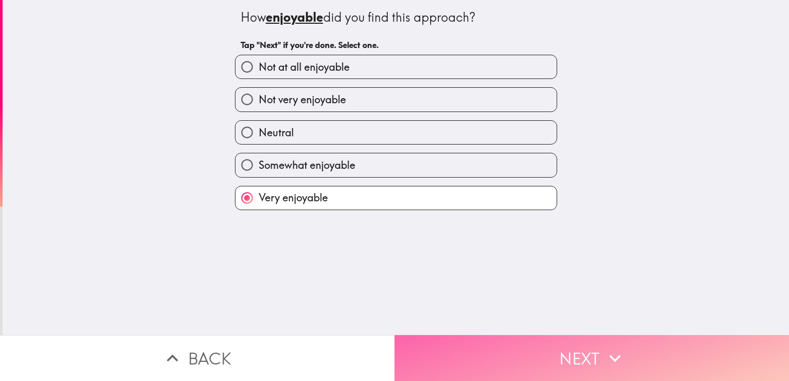
click at [442, 347] on button "Next" at bounding box center [592, 358] width 395 height 46
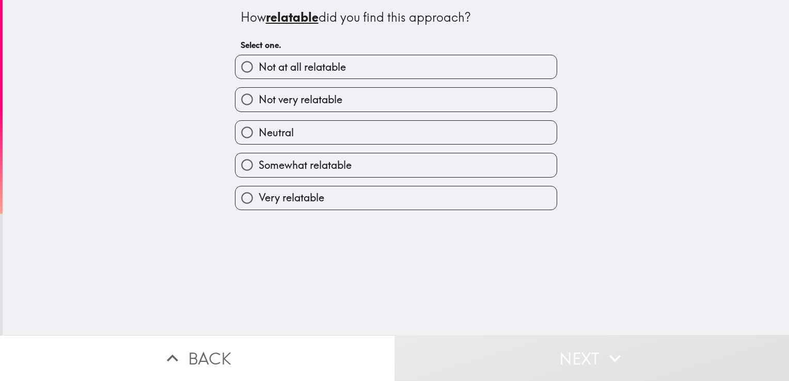
click at [367, 209] on div "Very relatable" at bounding box center [396, 198] width 322 height 24
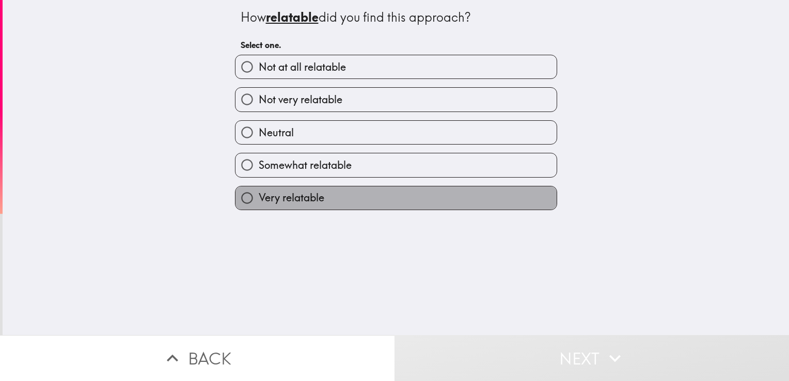
click at [368, 208] on label "Very relatable" at bounding box center [396, 197] width 321 height 23
click at [259, 208] on input "Very relatable" at bounding box center [247, 197] width 23 height 23
radio input "true"
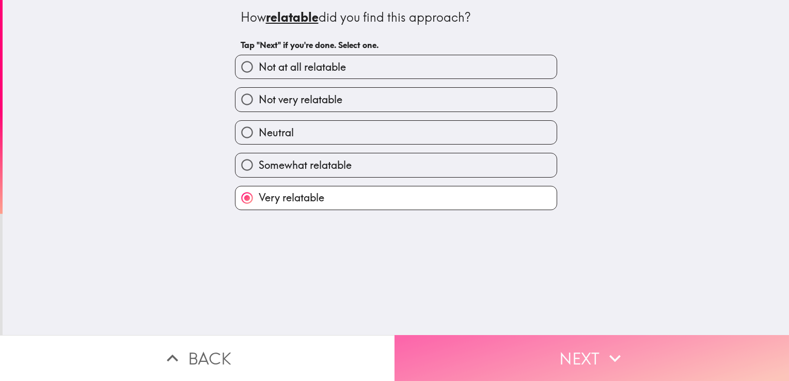
click at [440, 347] on button "Next" at bounding box center [592, 358] width 395 height 46
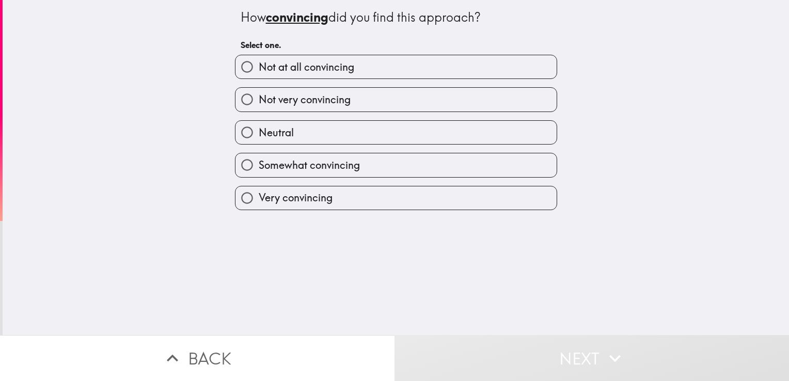
click at [332, 204] on label "Very convincing" at bounding box center [396, 197] width 321 height 23
click at [259, 204] on input "Very convincing" at bounding box center [247, 197] width 23 height 23
radio input "true"
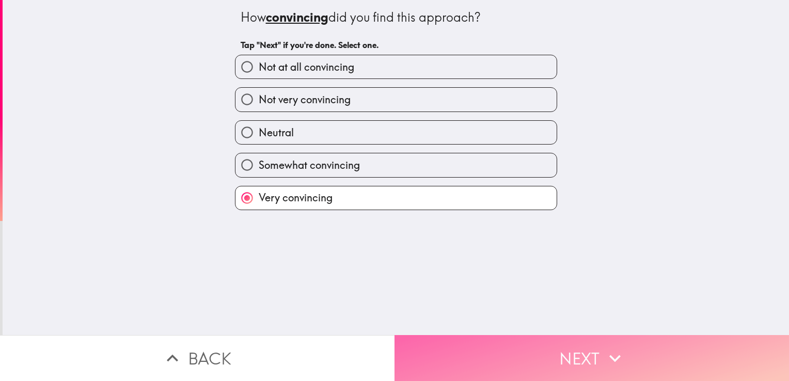
click at [427, 350] on button "Next" at bounding box center [592, 358] width 395 height 46
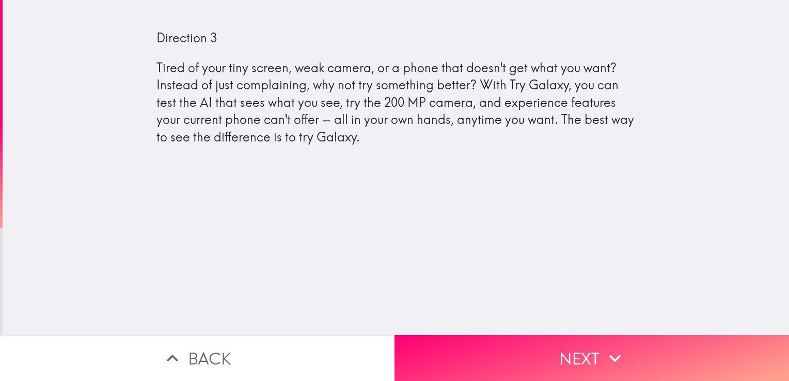
click at [302, 166] on div "Direction 3 Tired of your tiny screen, weak camera, or a phone that doesn't get…" at bounding box center [396, 167] width 787 height 335
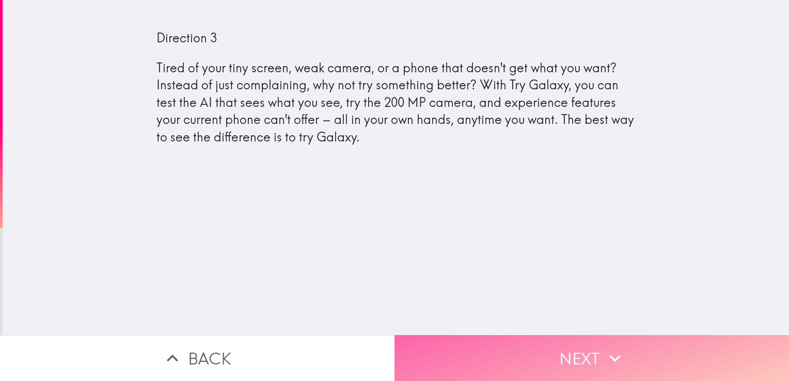
click at [435, 346] on button "Next" at bounding box center [592, 358] width 395 height 46
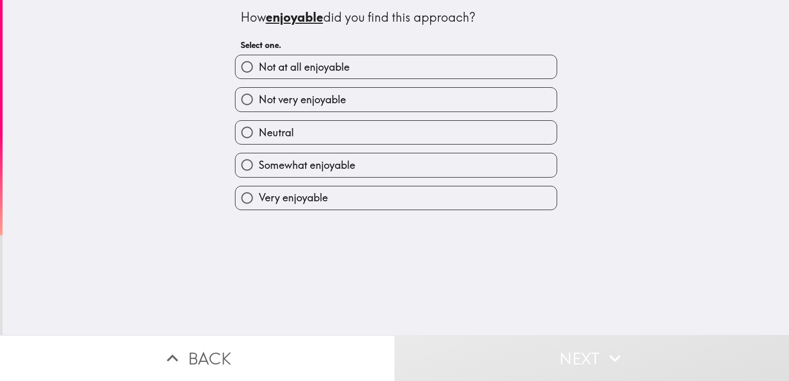
click at [333, 189] on label "Very enjoyable" at bounding box center [396, 197] width 321 height 23
click at [259, 189] on input "Very enjoyable" at bounding box center [247, 197] width 23 height 23
radio input "true"
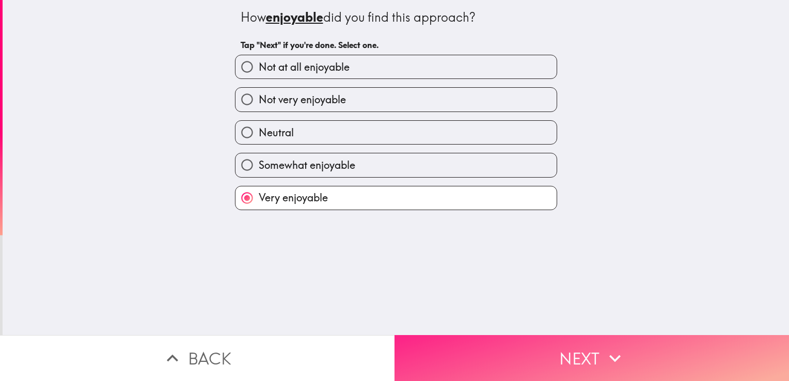
click at [455, 361] on button "Next" at bounding box center [592, 358] width 395 height 46
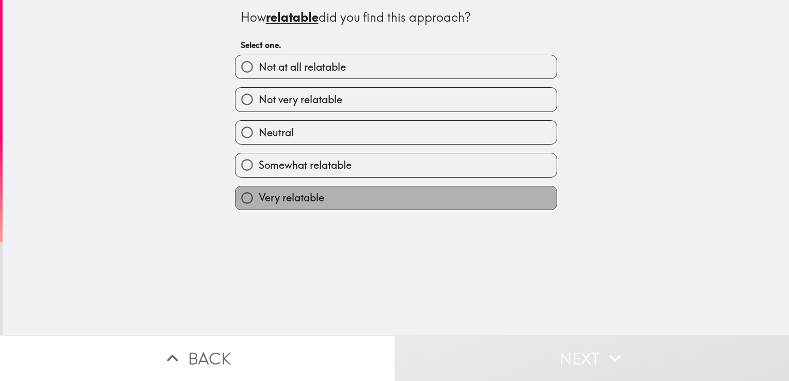
click at [346, 195] on label "Very relatable" at bounding box center [396, 197] width 321 height 23
click at [259, 195] on input "Very relatable" at bounding box center [247, 197] width 23 height 23
radio input "true"
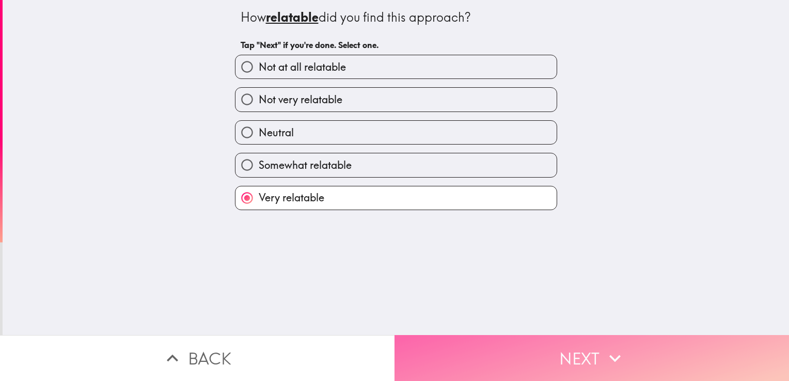
click at [438, 359] on button "Next" at bounding box center [592, 358] width 395 height 46
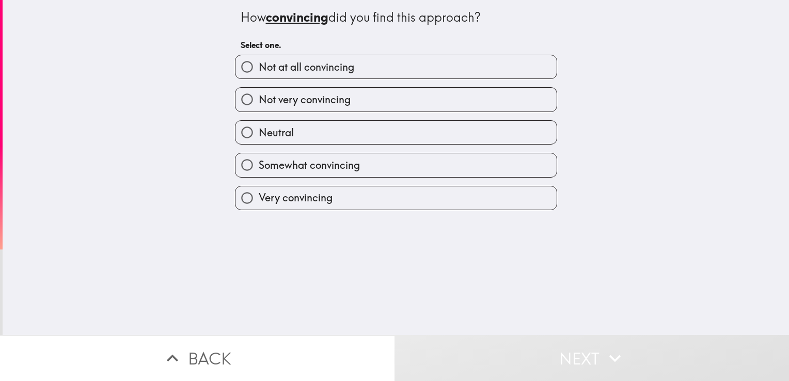
click at [331, 191] on label "Very convincing" at bounding box center [396, 197] width 321 height 23
click at [259, 191] on input "Very convincing" at bounding box center [247, 197] width 23 height 23
radio input "true"
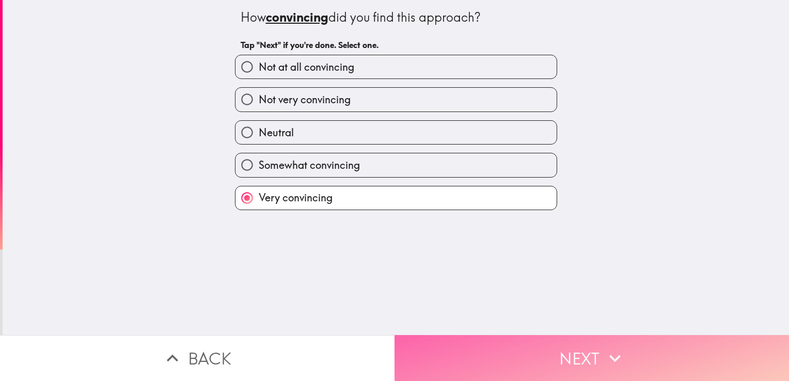
click at [423, 342] on button "Next" at bounding box center [592, 358] width 395 height 46
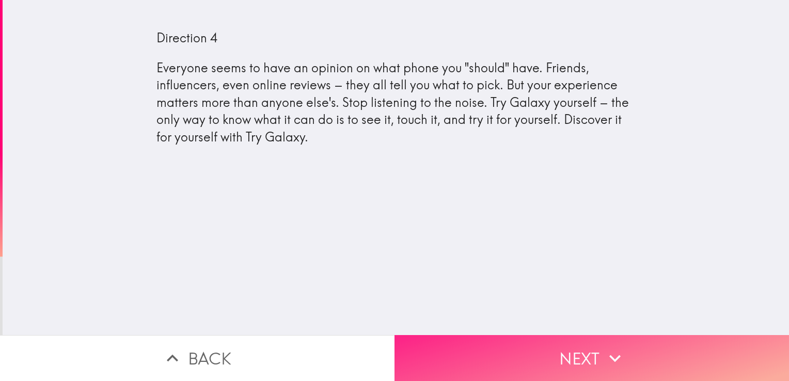
click at [447, 341] on button "Next" at bounding box center [592, 358] width 395 height 46
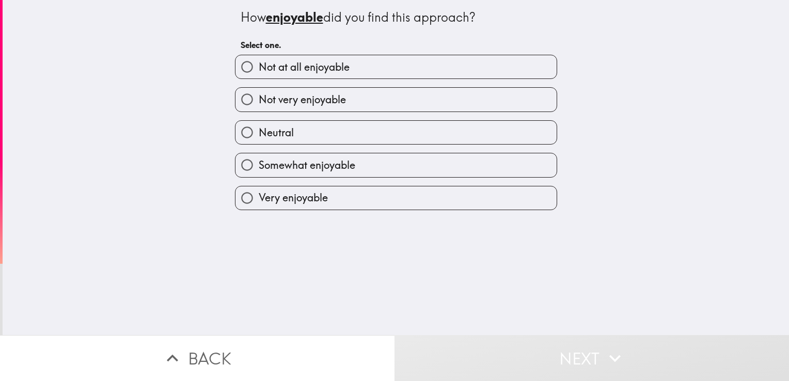
click at [285, 133] on span "Neutral" at bounding box center [276, 133] width 35 height 14
click at [259, 133] on input "Neutral" at bounding box center [247, 132] width 23 height 23
radio input "true"
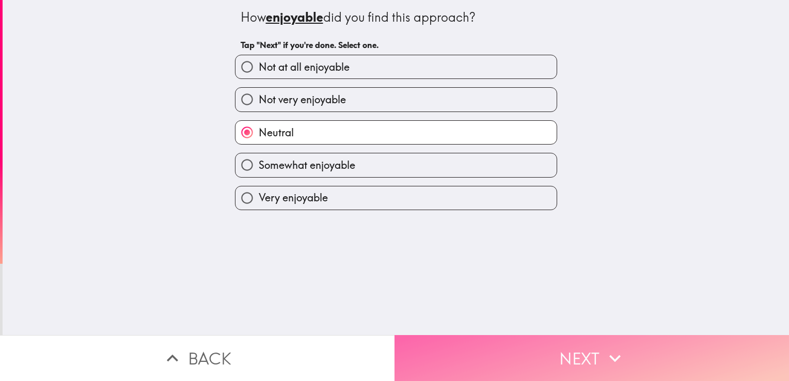
click at [403, 338] on button "Next" at bounding box center [592, 358] width 395 height 46
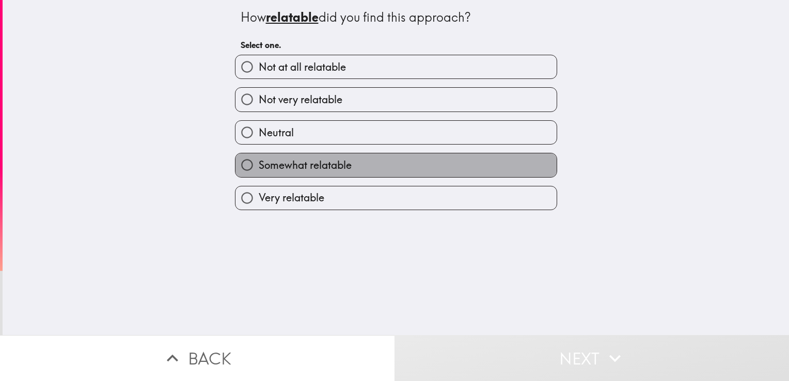
click at [312, 168] on span "Somewhat relatable" at bounding box center [305, 165] width 93 height 14
click at [259, 168] on input "Somewhat relatable" at bounding box center [247, 164] width 23 height 23
radio input "true"
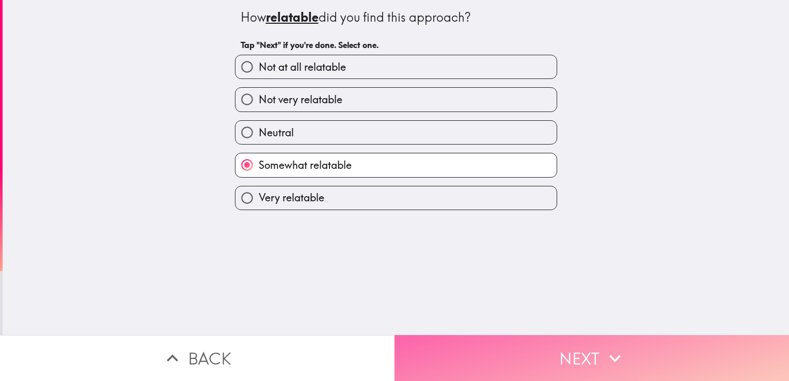
click at [409, 338] on button "Next" at bounding box center [592, 358] width 395 height 46
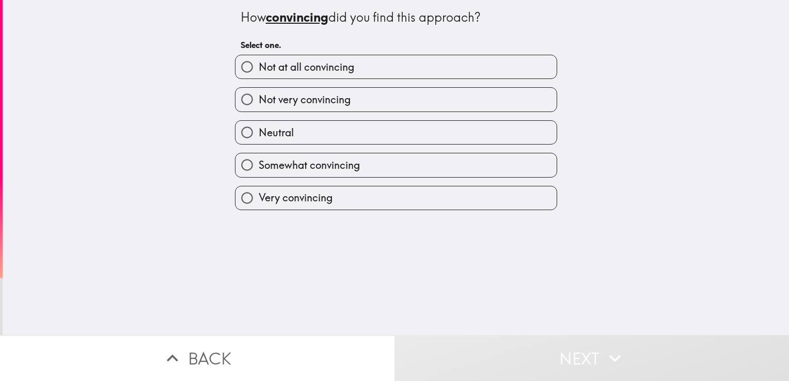
click at [275, 169] on span "Somewhat convincing" at bounding box center [309, 165] width 101 height 14
click at [259, 169] on input "Somewhat convincing" at bounding box center [247, 164] width 23 height 23
radio input "true"
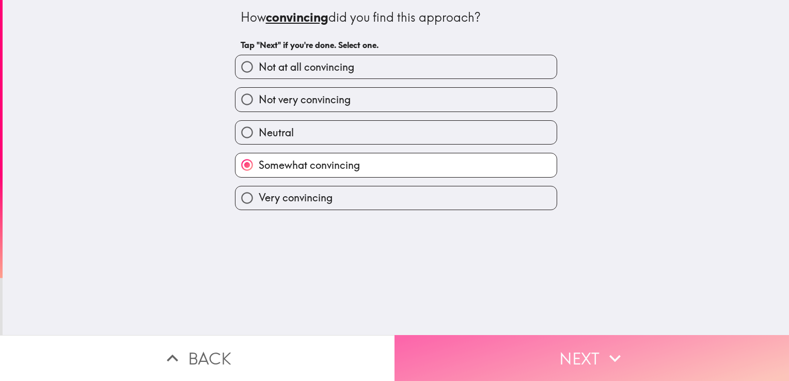
click at [415, 337] on button "Next" at bounding box center [592, 358] width 395 height 46
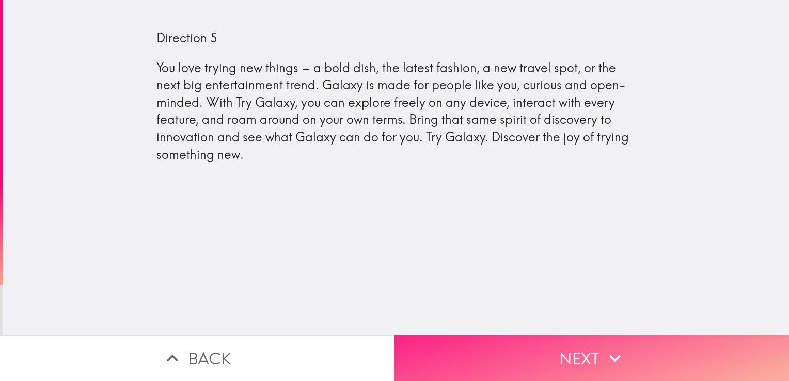
click at [434, 338] on button "Next" at bounding box center [592, 358] width 395 height 46
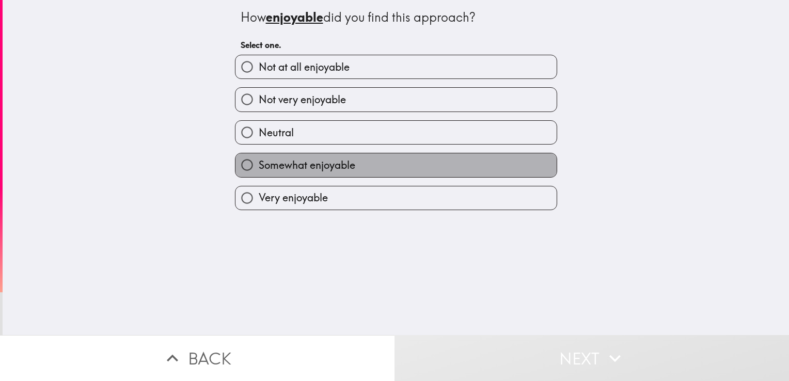
click at [301, 156] on label "Somewhat enjoyable" at bounding box center [396, 164] width 321 height 23
click at [259, 156] on input "Somewhat enjoyable" at bounding box center [247, 164] width 23 height 23
radio input "true"
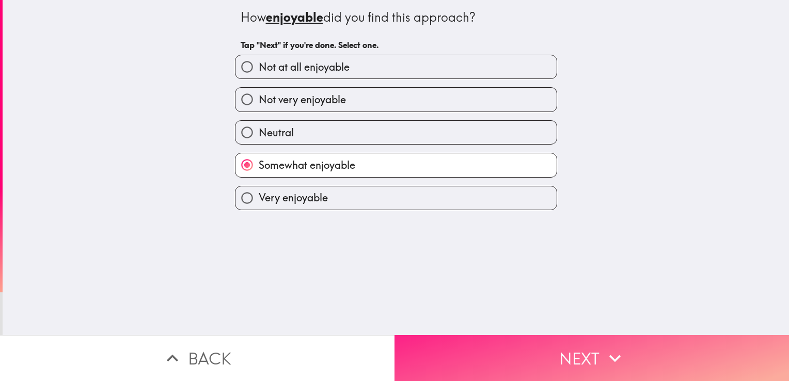
click at [413, 351] on button "Next" at bounding box center [592, 358] width 395 height 46
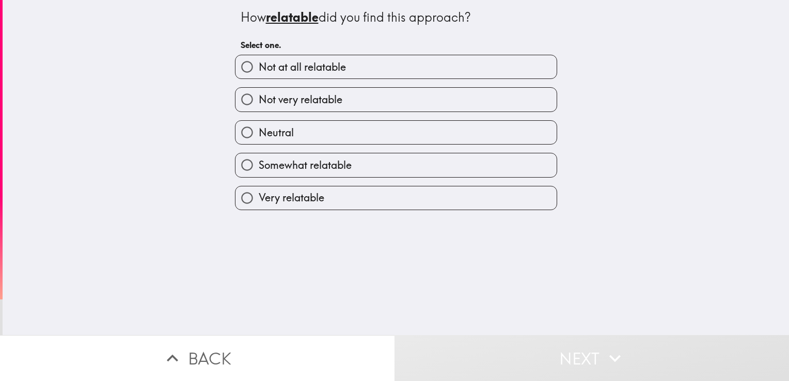
click at [289, 170] on span "Somewhat relatable" at bounding box center [305, 165] width 93 height 14
click at [259, 170] on input "Somewhat relatable" at bounding box center [247, 164] width 23 height 23
radio input "true"
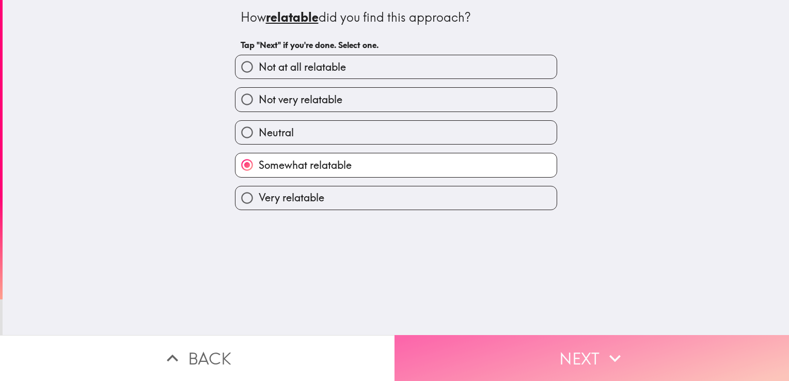
click at [416, 338] on button "Next" at bounding box center [592, 358] width 395 height 46
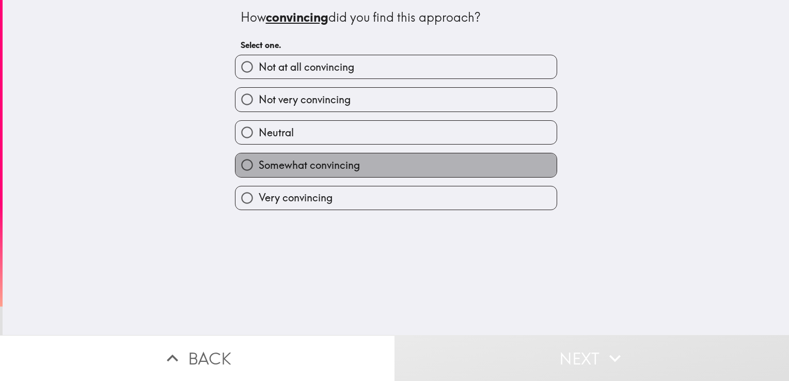
click at [265, 164] on span "Somewhat convincing" at bounding box center [309, 165] width 101 height 14
click at [259, 164] on input "Somewhat convincing" at bounding box center [247, 164] width 23 height 23
radio input "true"
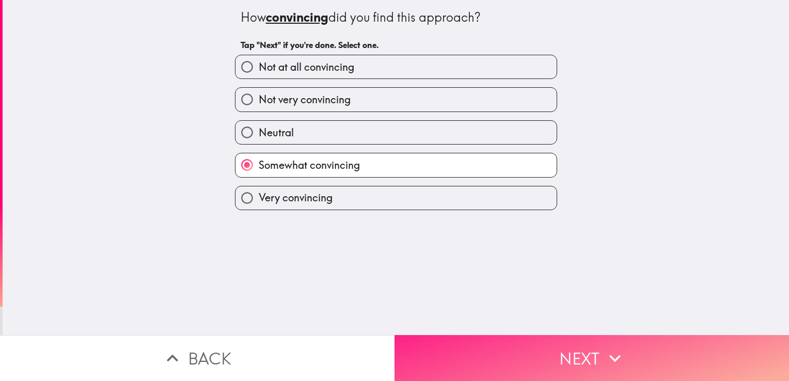
click at [405, 337] on button "Next" at bounding box center [592, 358] width 395 height 46
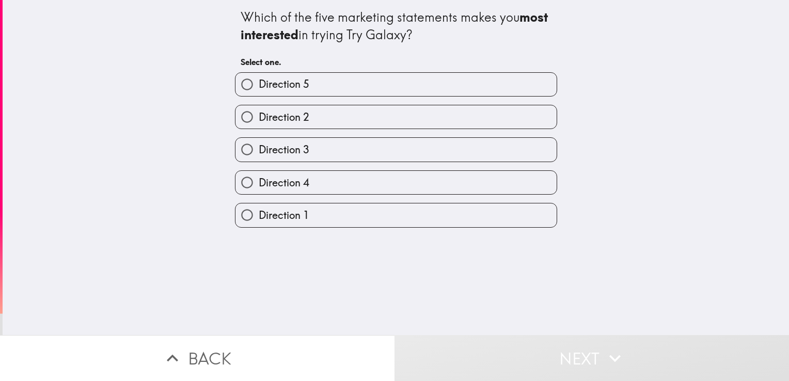
click at [239, 123] on input "Direction 2" at bounding box center [247, 116] width 23 height 23
radio input "true"
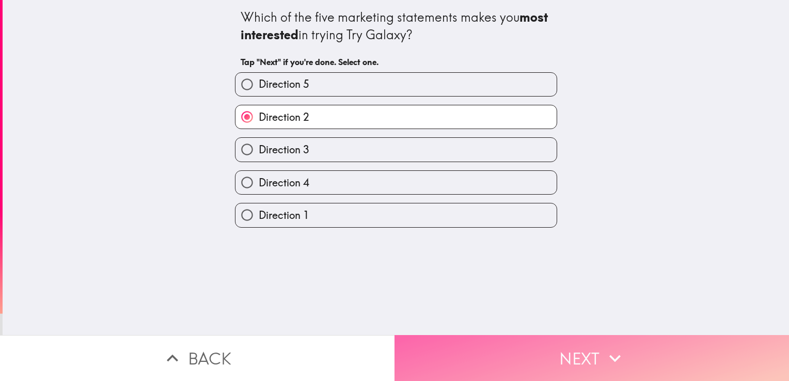
click at [406, 339] on button "Next" at bounding box center [592, 358] width 395 height 46
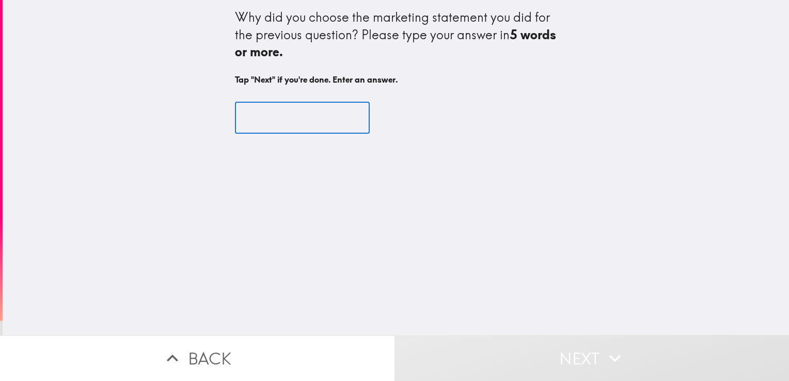
click at [248, 131] on input "text" at bounding box center [302, 118] width 135 height 32
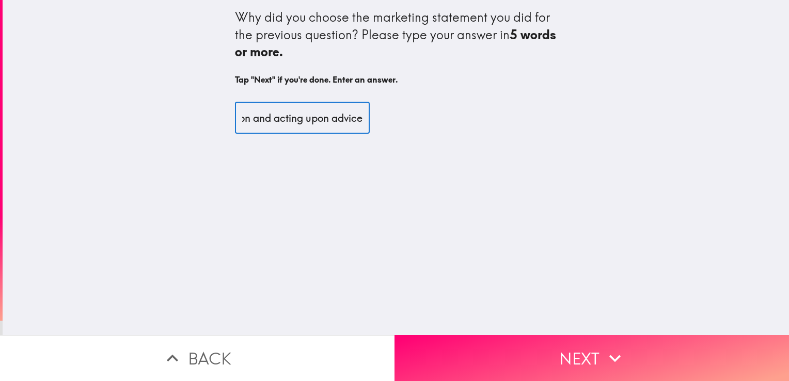
scroll to position [0, 274]
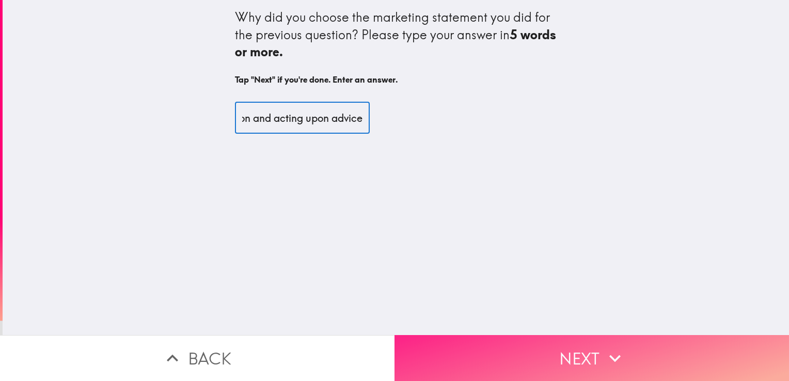
type input "I can relate to the scenario more when making aa decision and acting upon advice"
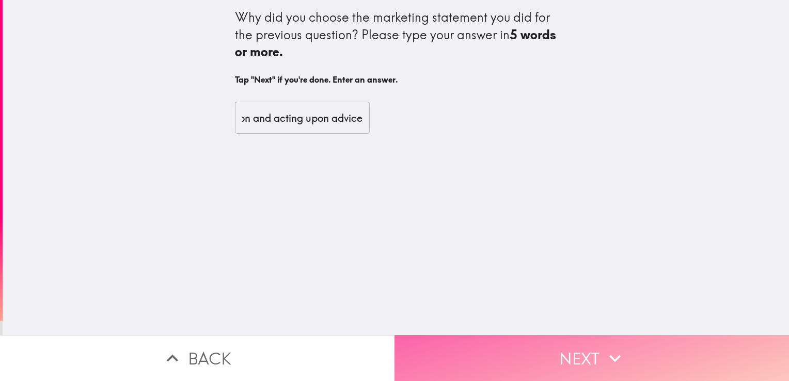
scroll to position [0, 0]
click at [463, 360] on button "Next" at bounding box center [592, 358] width 395 height 46
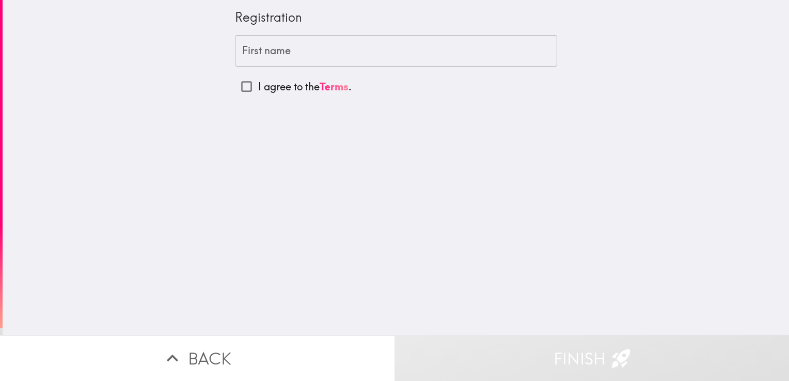
click at [301, 51] on input "First name" at bounding box center [396, 51] width 322 height 32
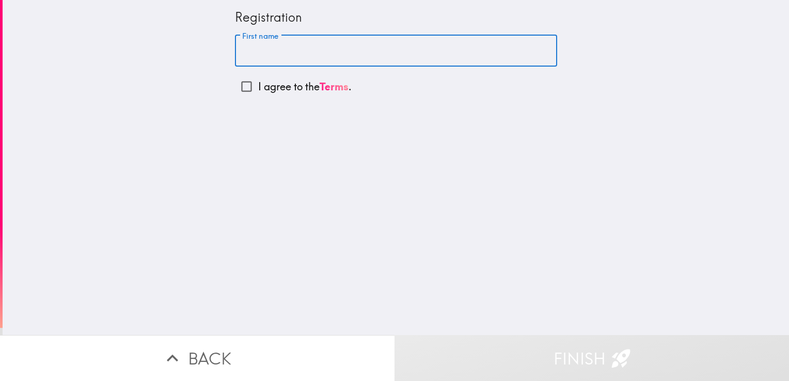
type input "[PERSON_NAME]"
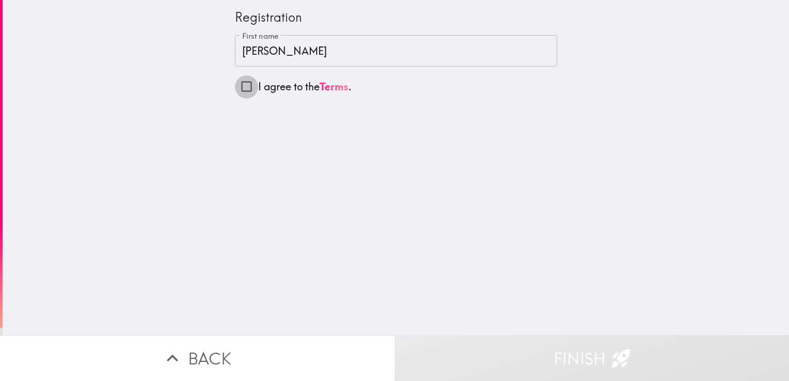
click at [236, 87] on input "I agree to the Terms ." at bounding box center [246, 86] width 23 height 23
checkbox input "true"
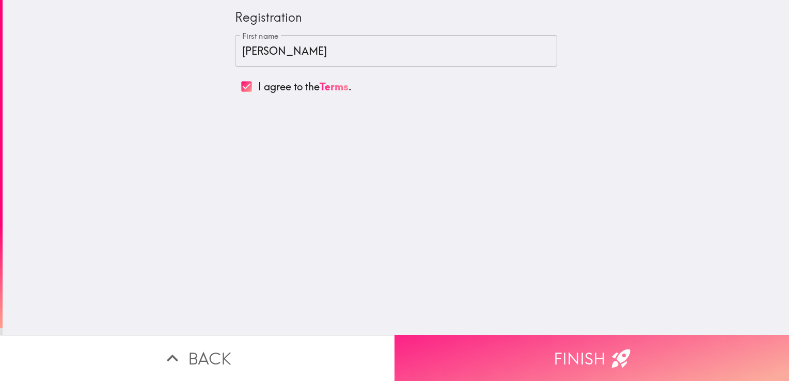
click at [416, 357] on button "Finish" at bounding box center [592, 358] width 395 height 46
